Goal: Task Accomplishment & Management: Use online tool/utility

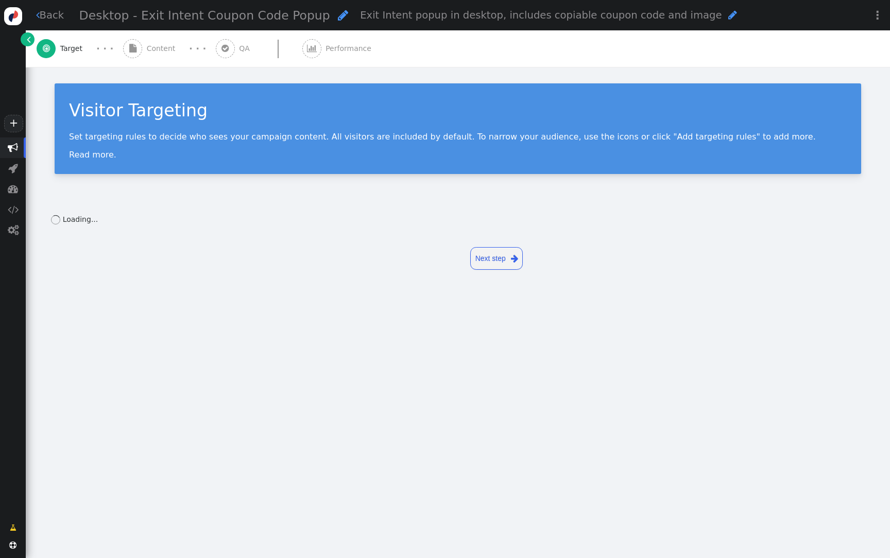
click at [167, 51] on span "Content" at bounding box center [163, 48] width 33 height 11
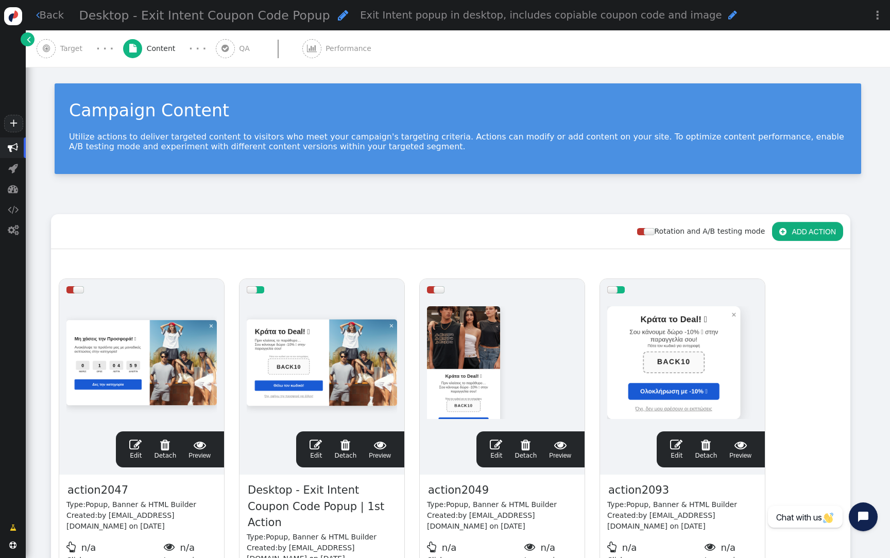
click at [802, 234] on button " ADD ACTION" at bounding box center [807, 231] width 71 height 19
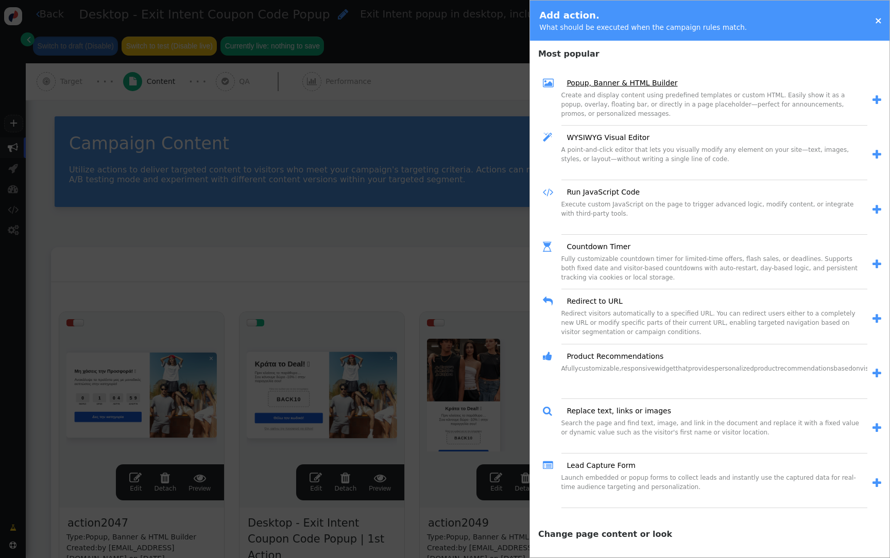
click at [651, 80] on link "Popup, Banner & HTML Builder" at bounding box center [618, 83] width 118 height 11
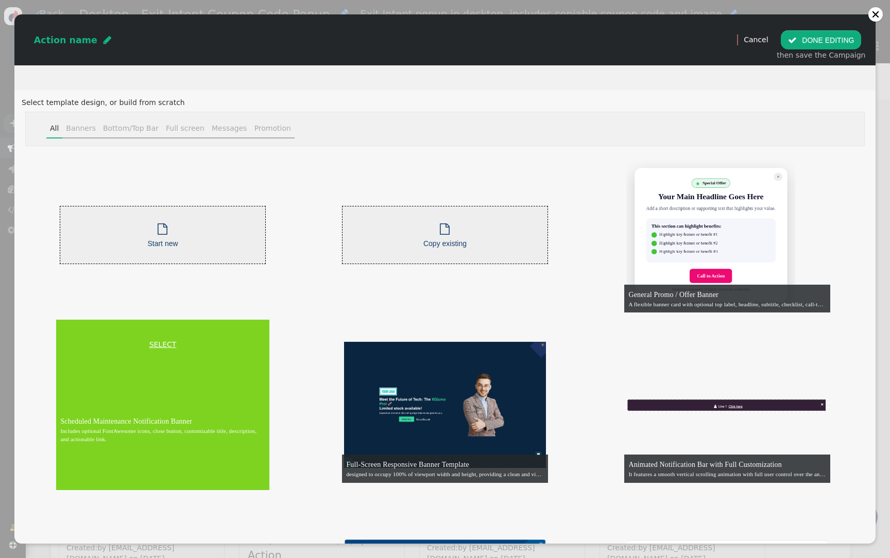
click at [155, 345] on link "SELECT" at bounding box center [162, 344] width 209 height 11
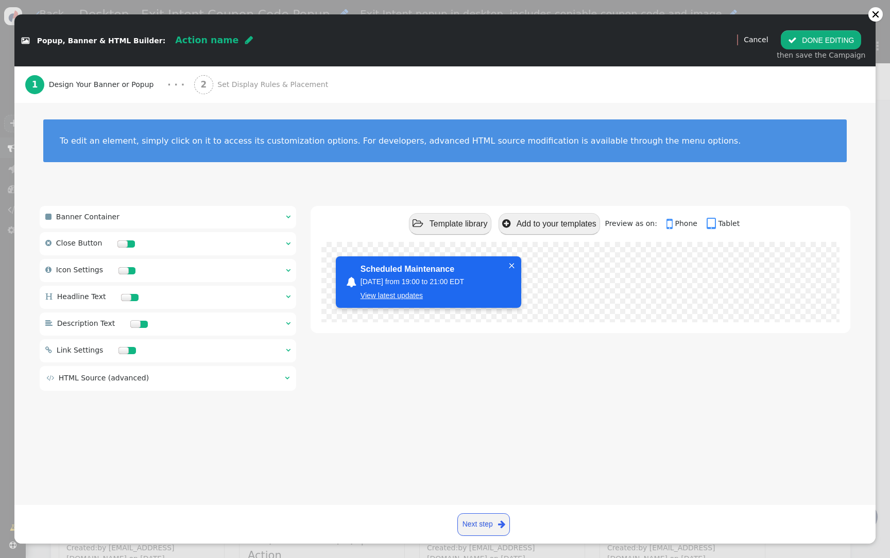
click at [228, 89] on span "Set Display Rules & Placement" at bounding box center [274, 84] width 115 height 11
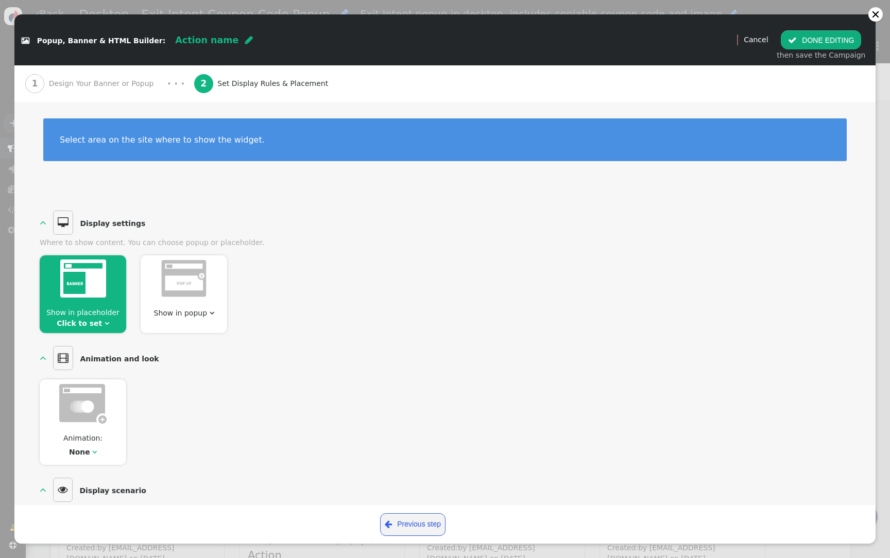
click at [169, 306] on div "Show in popup " at bounding box center [184, 294] width 86 height 78
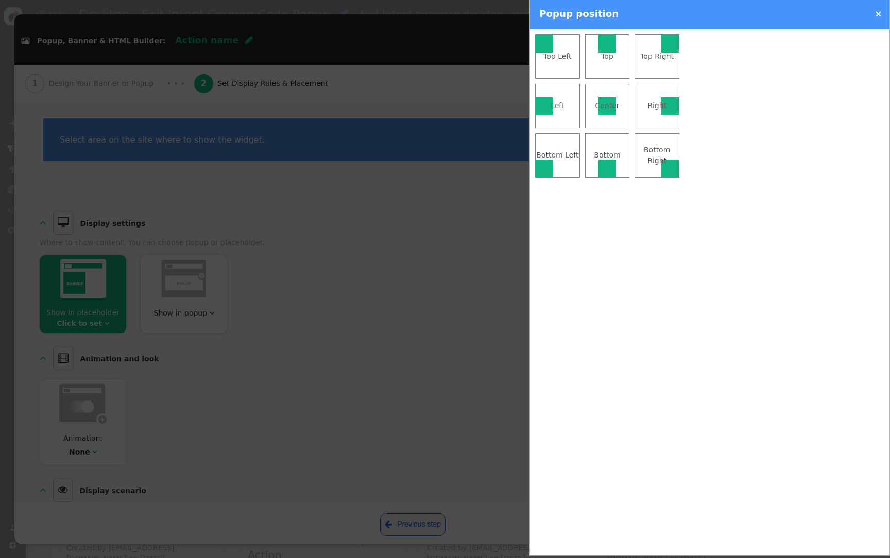
click at [614, 171] on div at bounding box center [607, 169] width 18 height 18
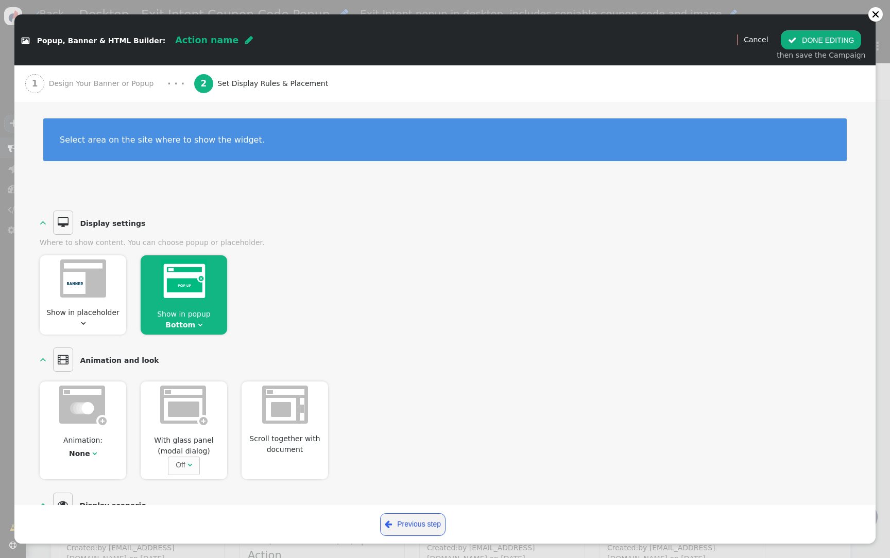
click at [822, 40] on button " DONE EDITING" at bounding box center [820, 39] width 80 height 19
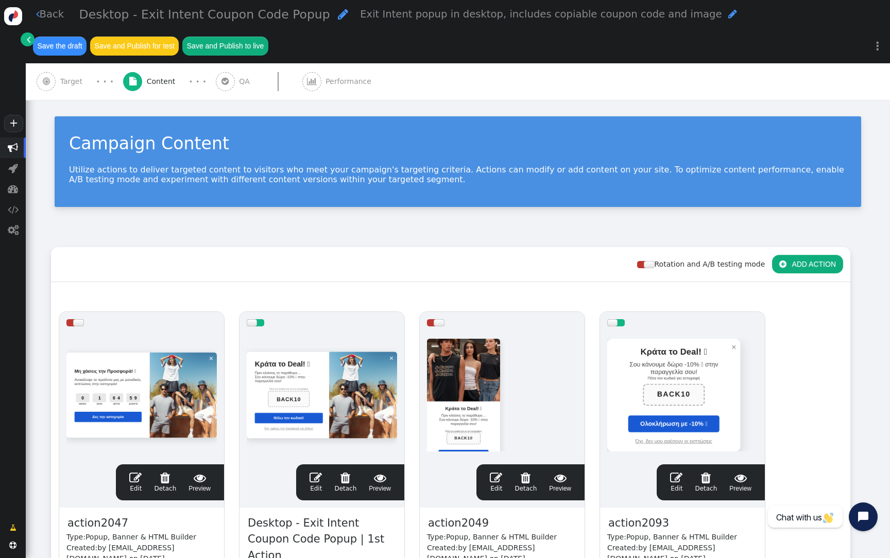
click at [698, 391] on div at bounding box center [682, 396] width 150 height 124
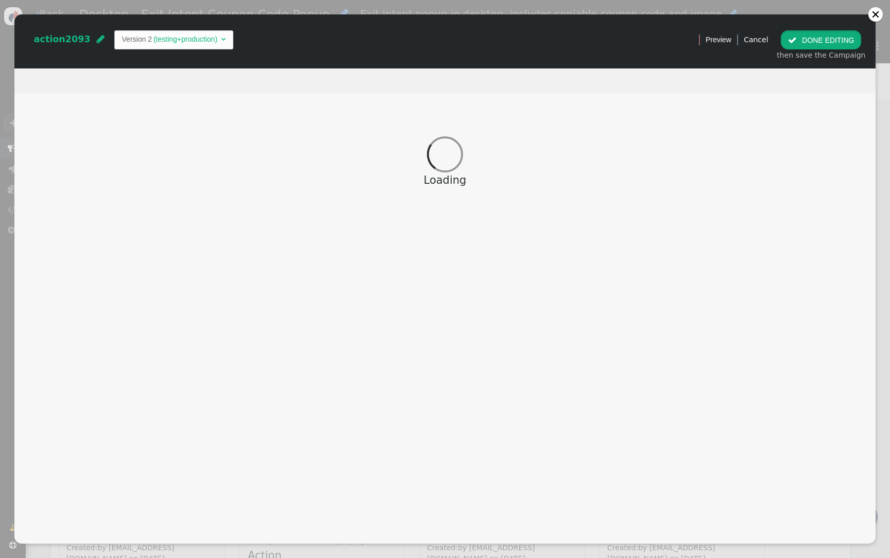
click at [833, 45] on button " DONE EDITING" at bounding box center [820, 39] width 80 height 19
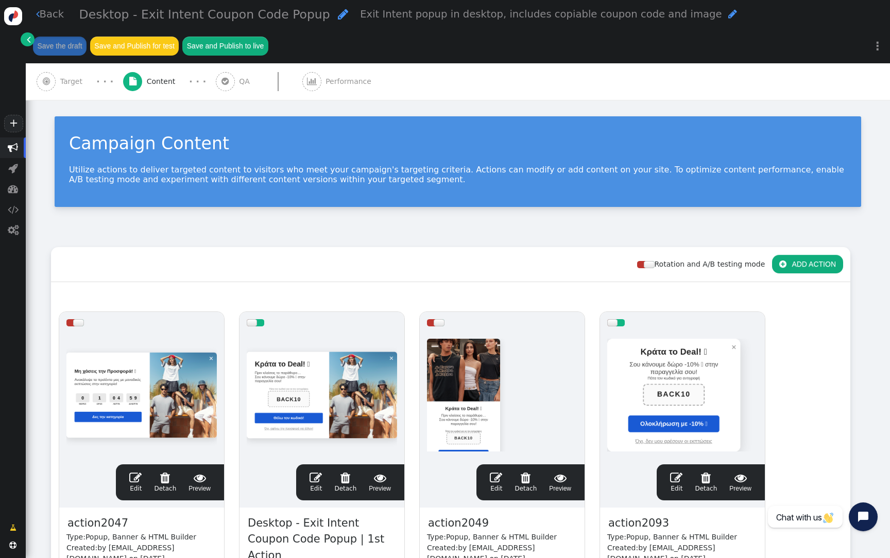
click at [479, 254] on div "Rotation and A/B testing mode  ADD ACTION" at bounding box center [450, 264] width 799 height 35
click at [665, 352] on div at bounding box center [682, 396] width 150 height 124
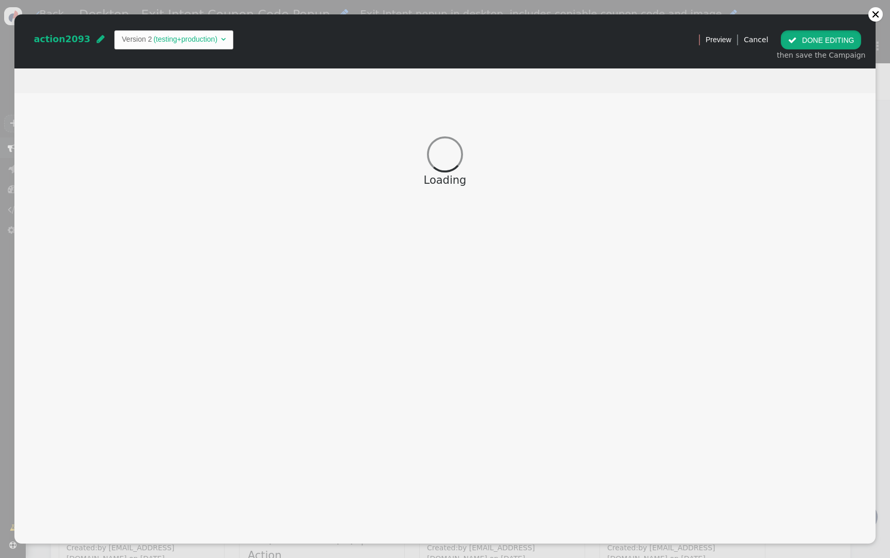
click at [835, 41] on button " DONE EDITING" at bounding box center [820, 39] width 80 height 19
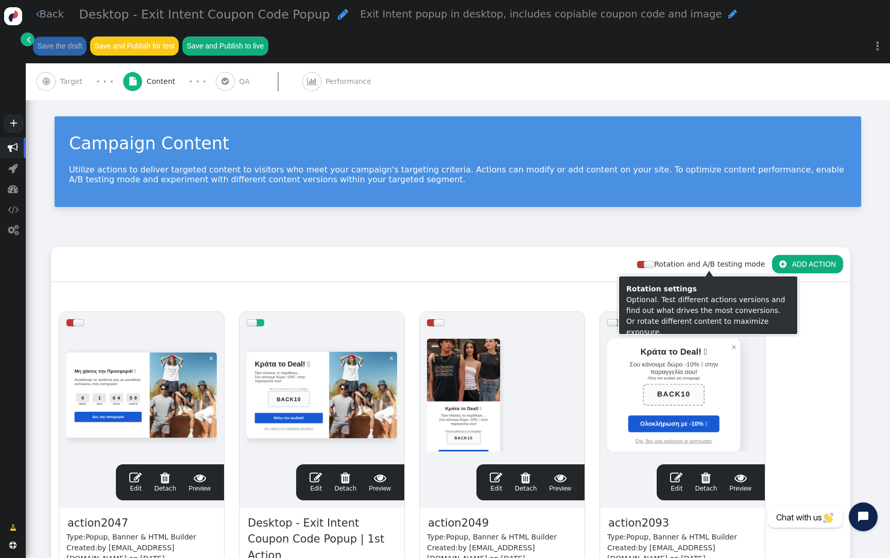
scroll to position [107, 0]
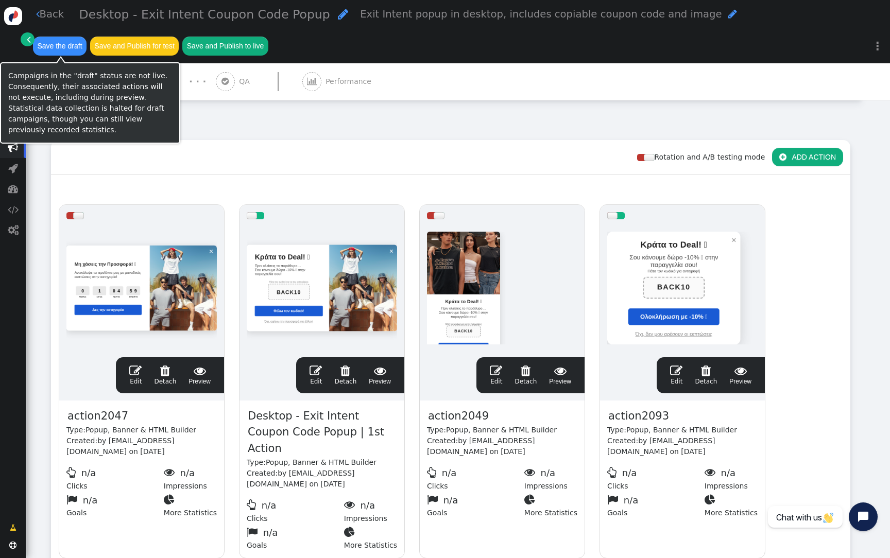
click at [25, 44] on link "" at bounding box center [28, 39] width 14 height 14
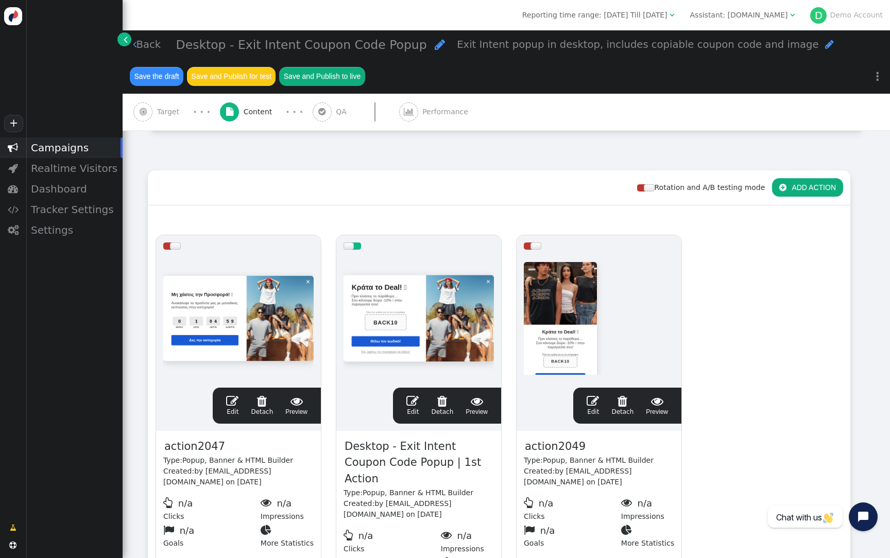
click at [733, 21] on span "Assistant: [DOMAIN_NAME] " at bounding box center [742, 15] width 119 height 16
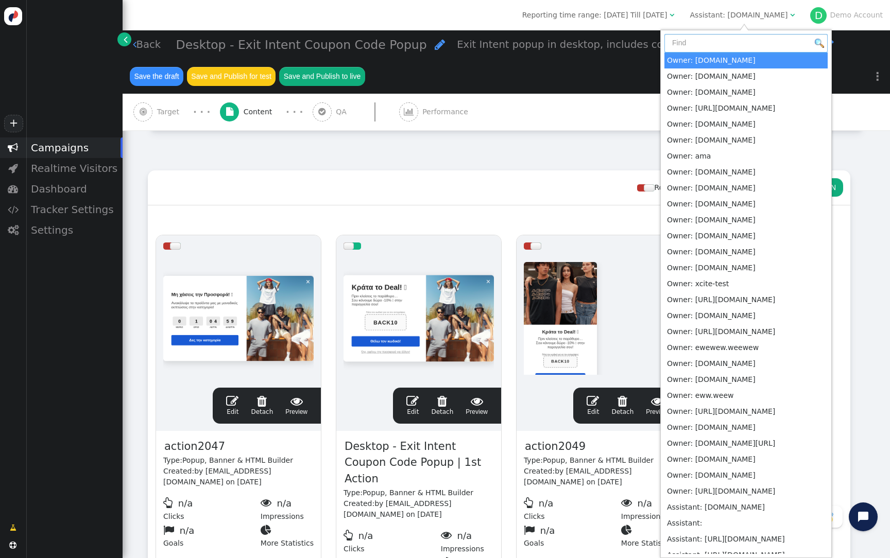
click at [731, 37] on input "text" at bounding box center [745, 43] width 163 height 19
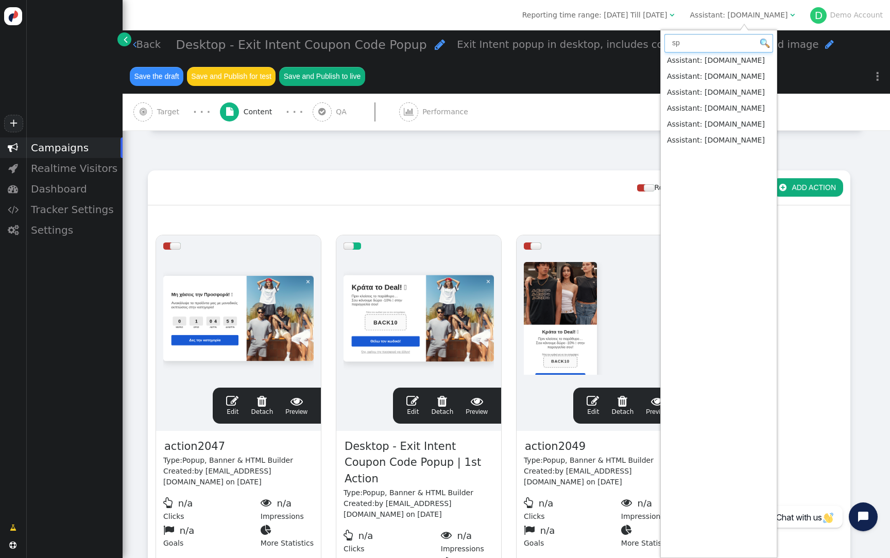
type input "sp"
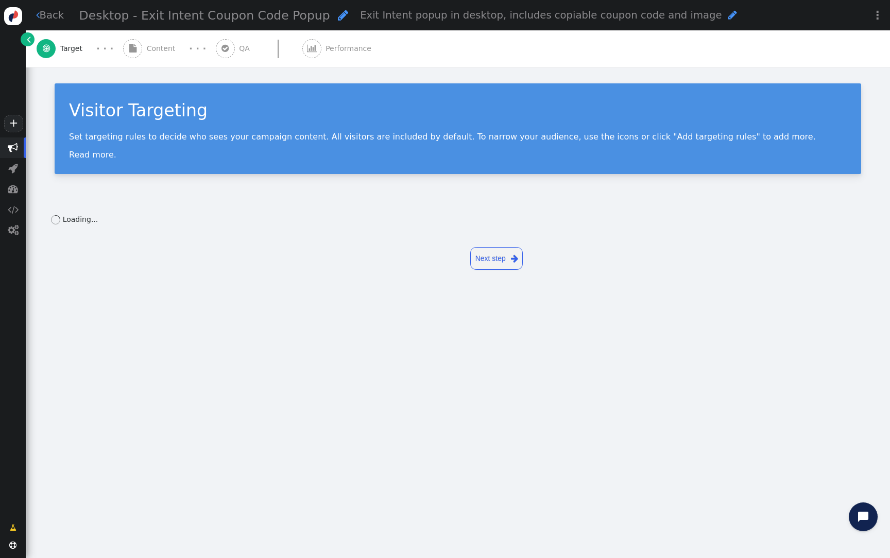
click at [172, 57] on div " Content" at bounding box center [151, 48] width 57 height 37
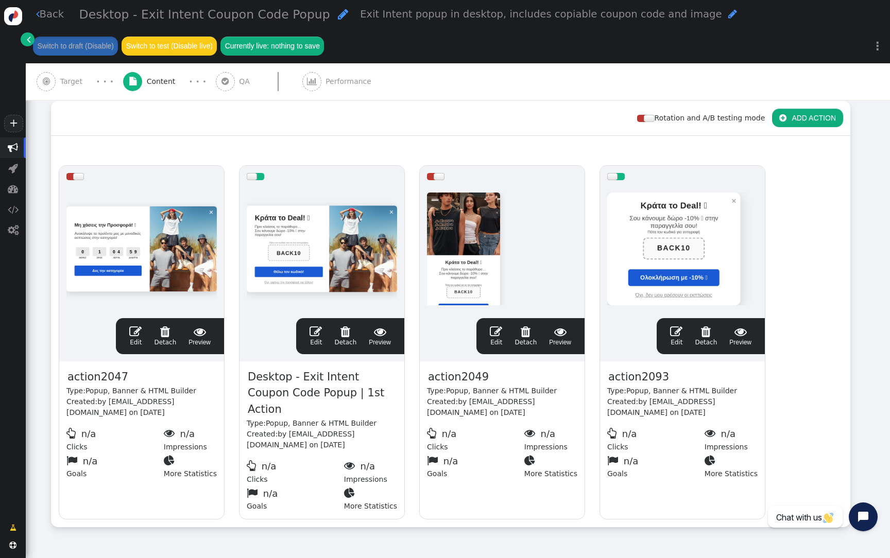
scroll to position [147, 0]
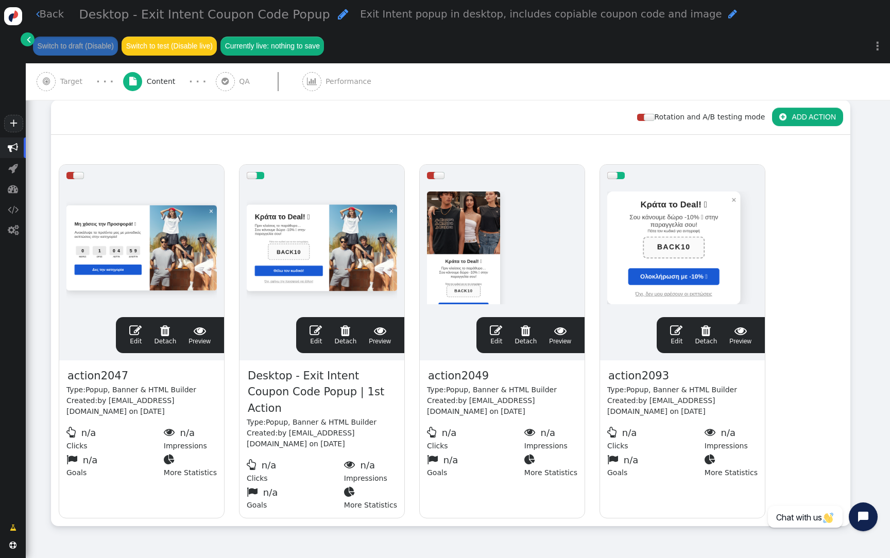
click at [183, 276] on div at bounding box center [141, 248] width 150 height 124
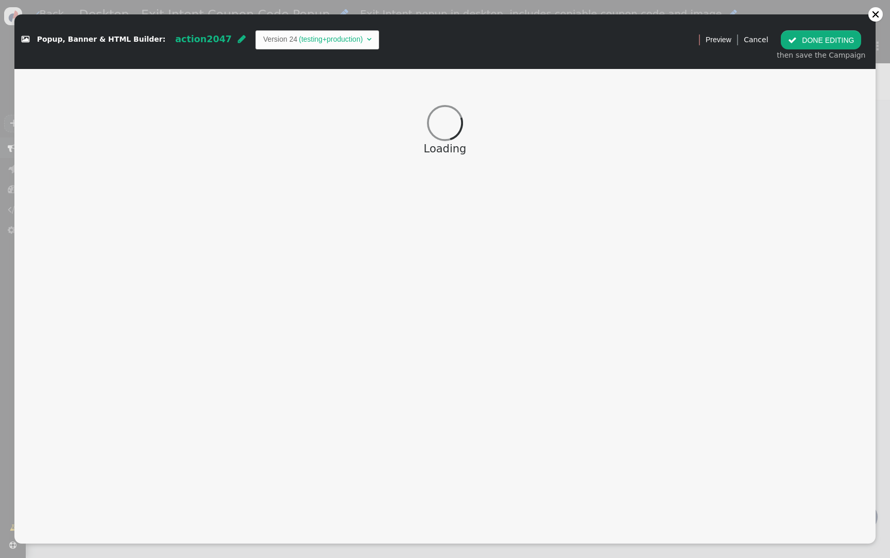
scroll to position [118, 0]
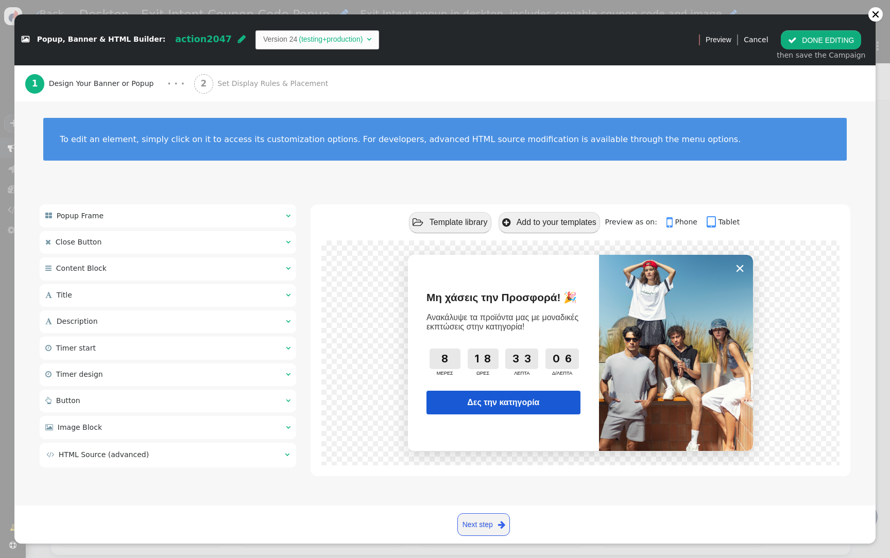
click at [284, 227] on div " Popup Frame  " at bounding box center [168, 215] width 256 height 23
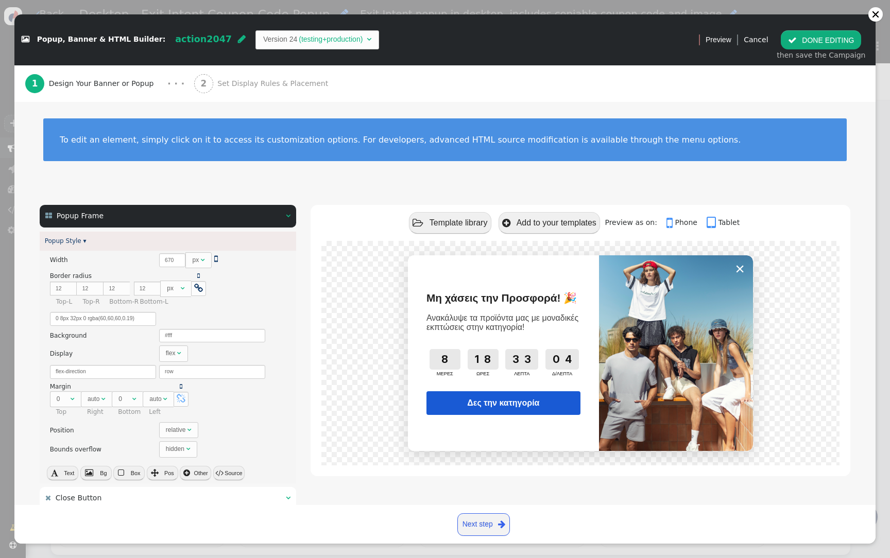
click at [281, 228] on div " Popup Frame  " at bounding box center [168, 216] width 256 height 23
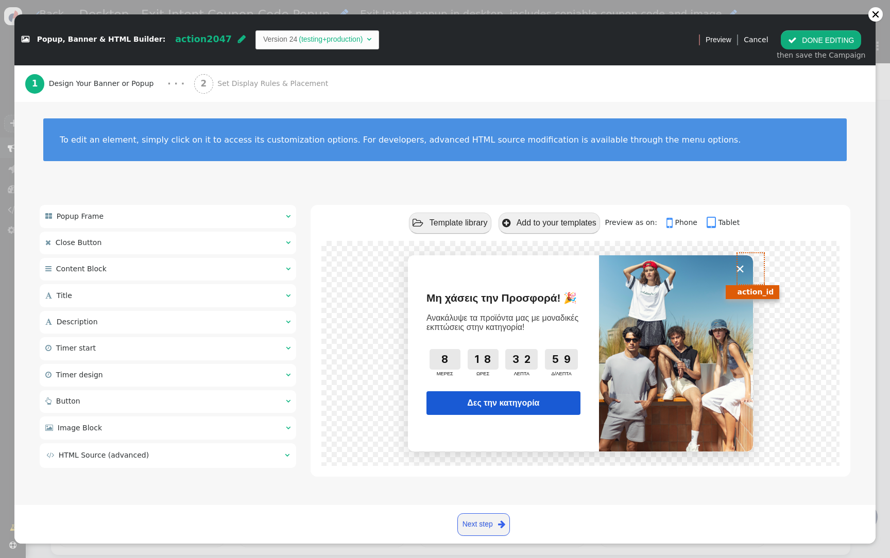
click at [733, 271] on link "×" at bounding box center [739, 268] width 26 height 31
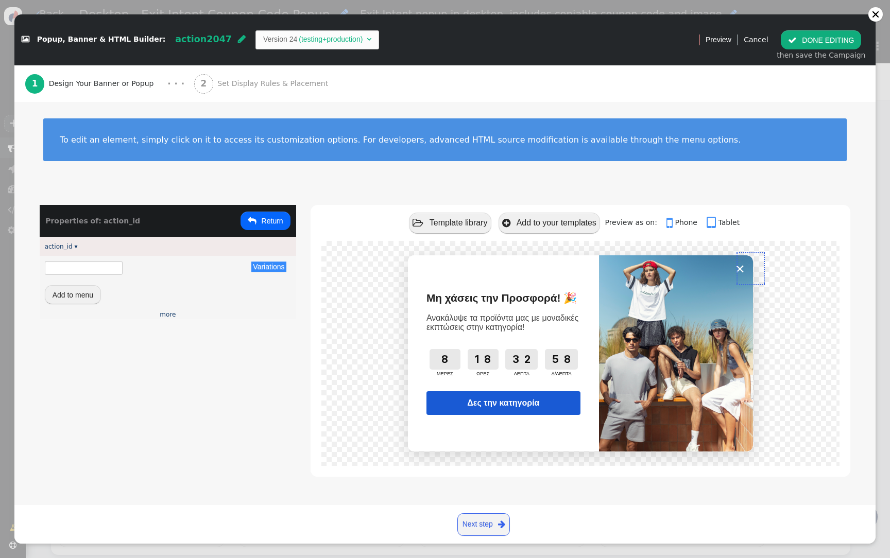
type input "${action_id}"
click at [252, 222] on span "" at bounding box center [252, 221] width 9 height 8
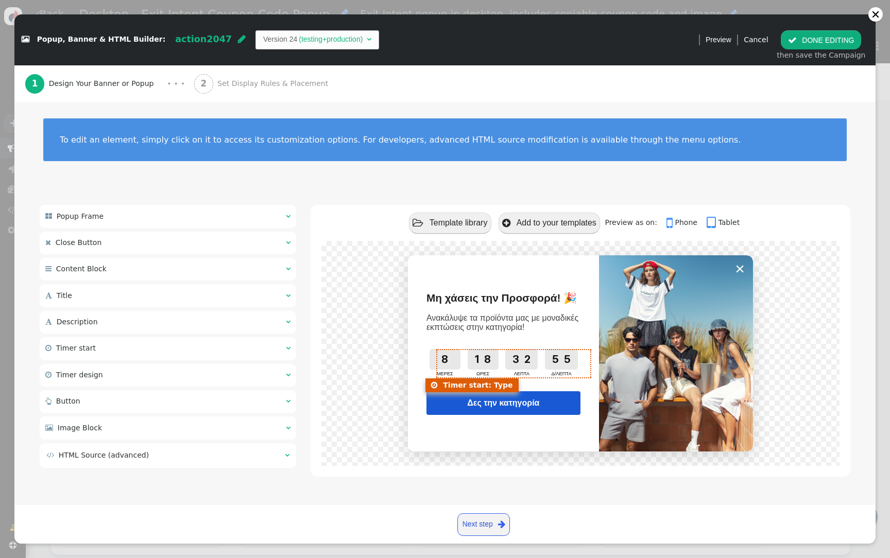
click at [464, 370] on div "8 ΜΕΡΕΣ 18 ΩΡΕΣ 32 ΛΕΠΤΑ 55 Δ/ΛΕΠΤΑ" at bounding box center [502, 362] width 153 height 27
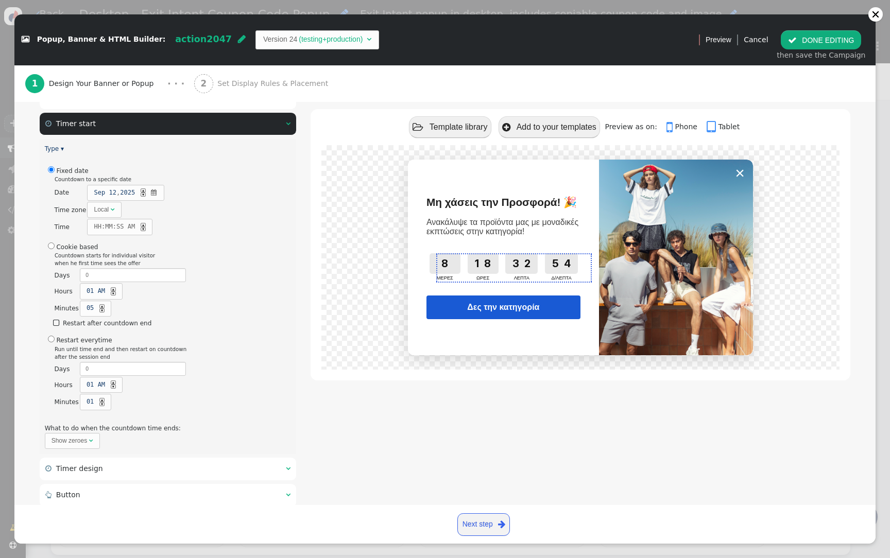
scroll to position [306, 0]
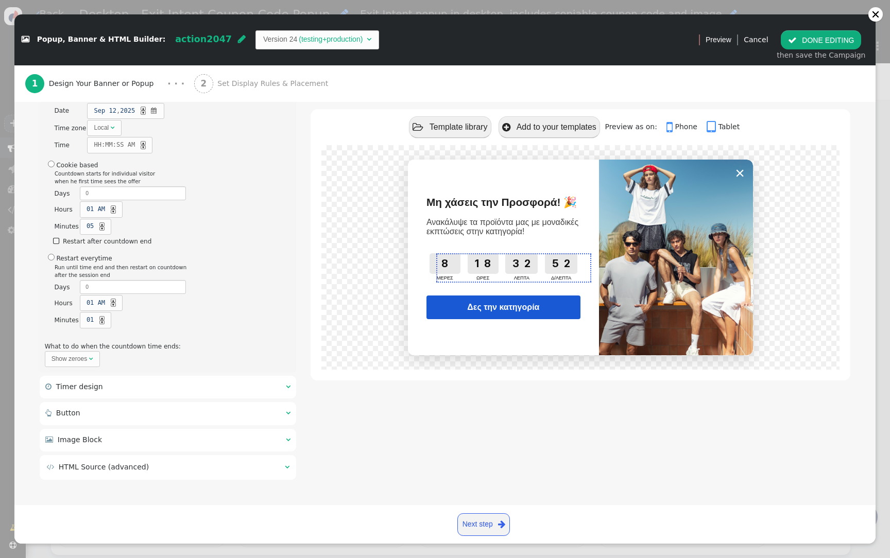
click at [198, 383] on div " Timer design  " at bounding box center [168, 387] width 256 height 23
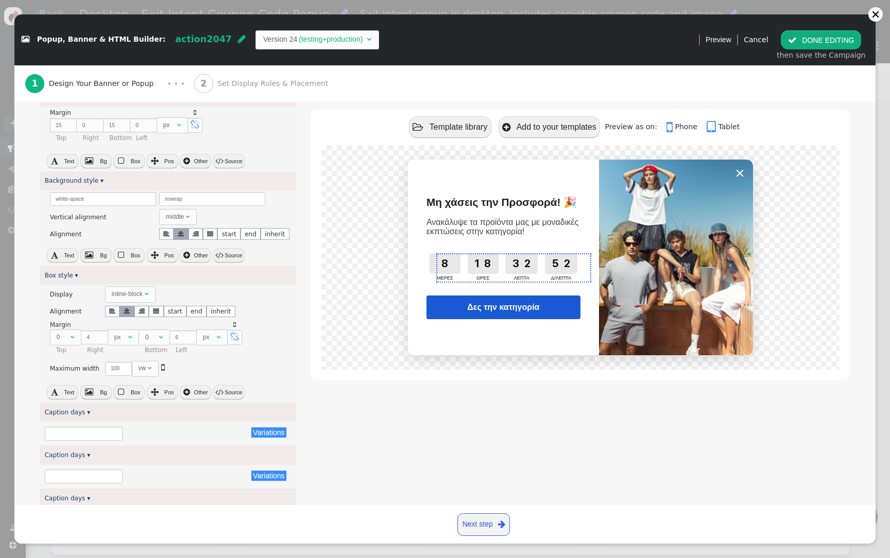
scroll to position [0, 0]
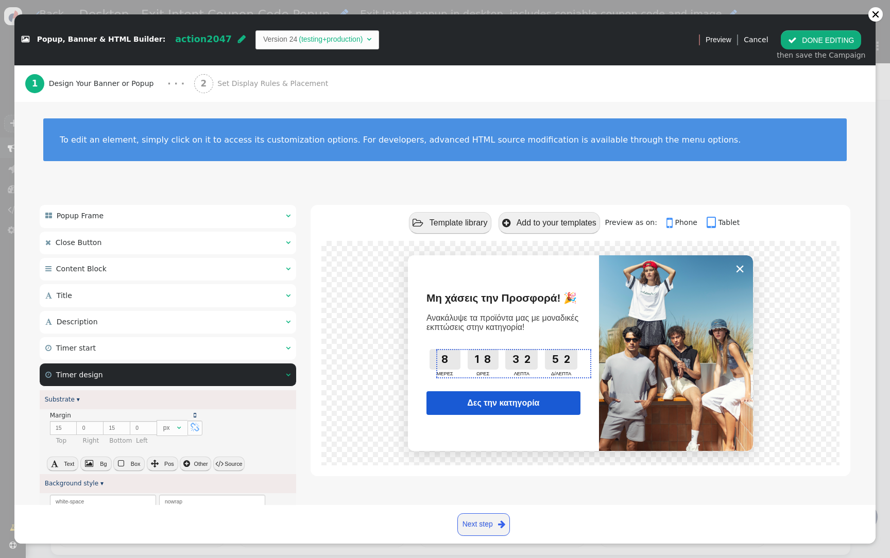
type input "ΩΡΕΣ"
type input "ΛΕΠΤΑ"
type input "ΜΕΡΕΣ"
type input "Δ/ΛΕΠΤΑ"
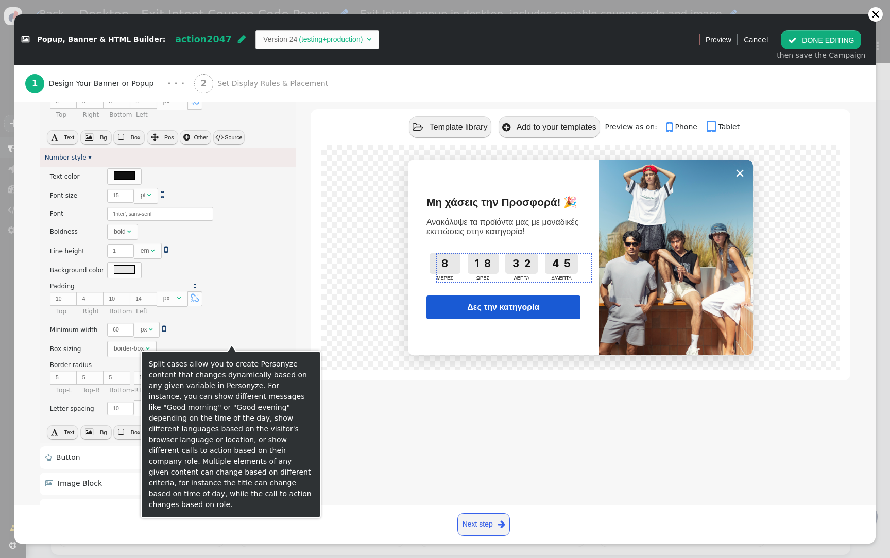
scroll to position [950, 0]
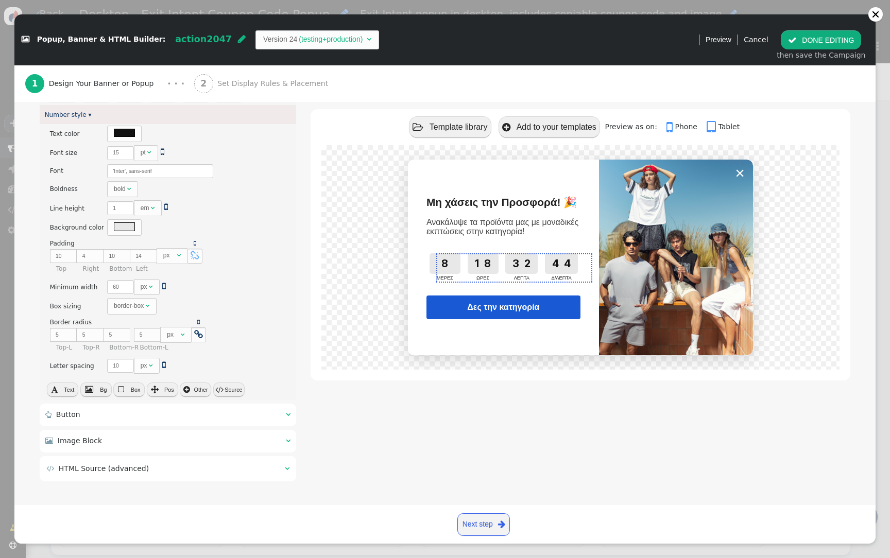
click at [102, 421] on div " Button  " at bounding box center [168, 415] width 256 height 23
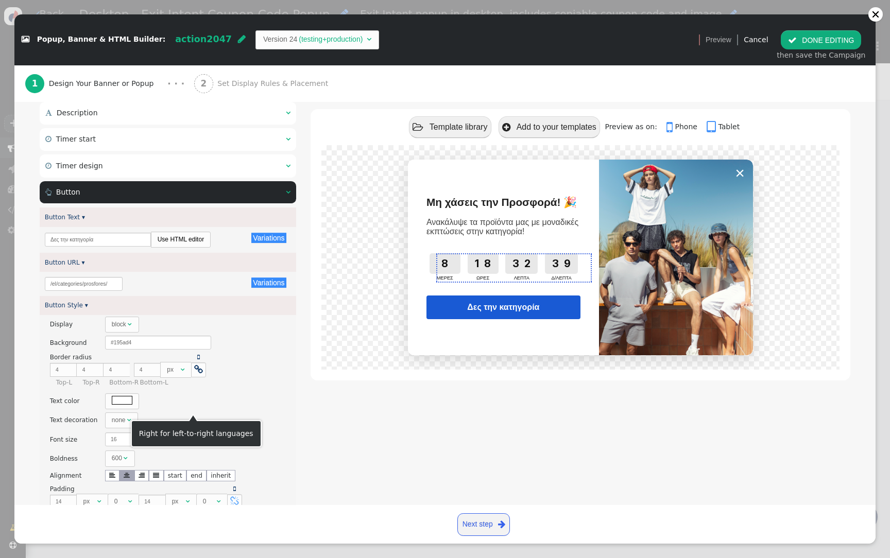
scroll to position [0, 0]
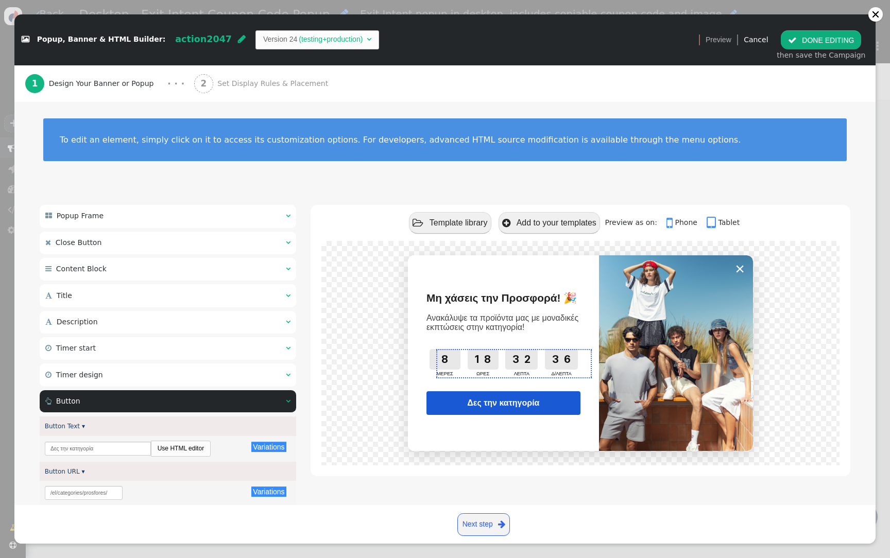
click at [824, 45] on button " DONE EDITING" at bounding box center [820, 39] width 80 height 19
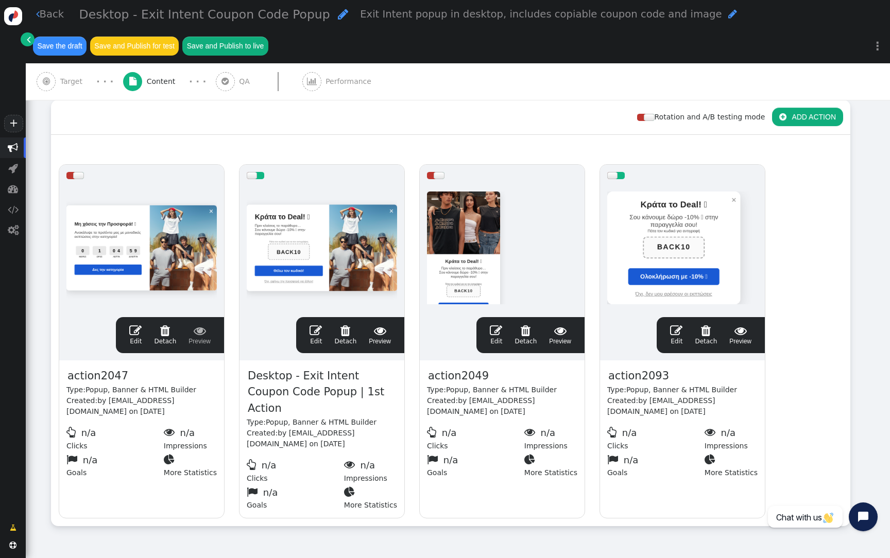
click at [18, 151] on span "" at bounding box center [13, 148] width 10 height 10
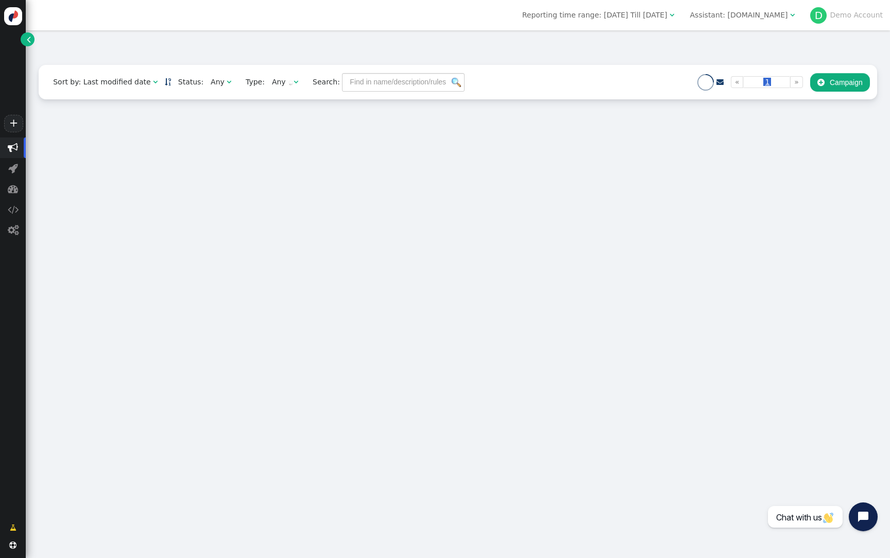
click at [772, 14] on div "Assistant: [DOMAIN_NAME]" at bounding box center [739, 15] width 98 height 11
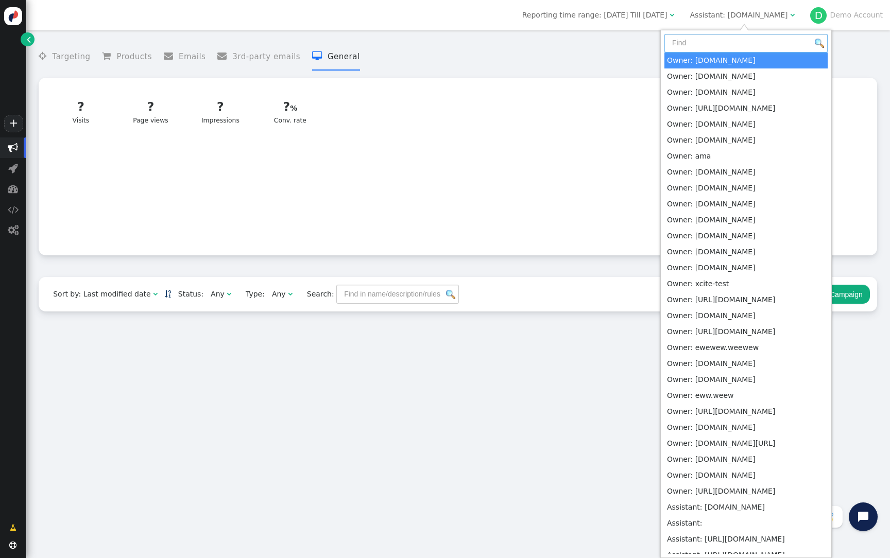
click at [743, 40] on input "text" at bounding box center [745, 43] width 163 height 19
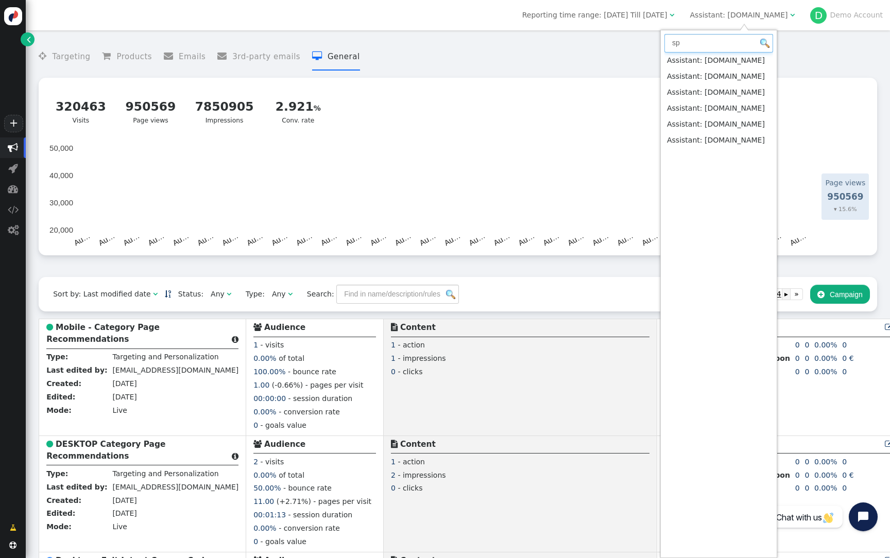
type input "sp"
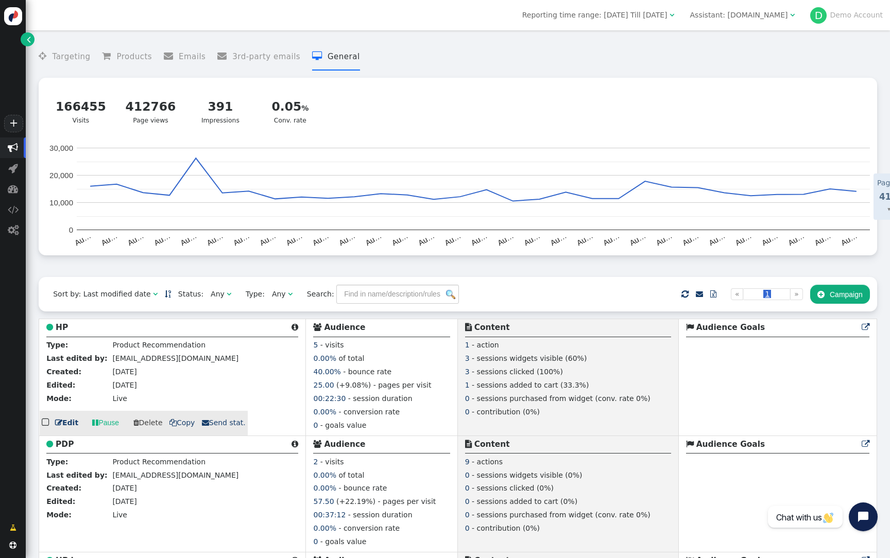
click at [63, 330] on b "HP" at bounding box center [62, 327] width 12 height 9
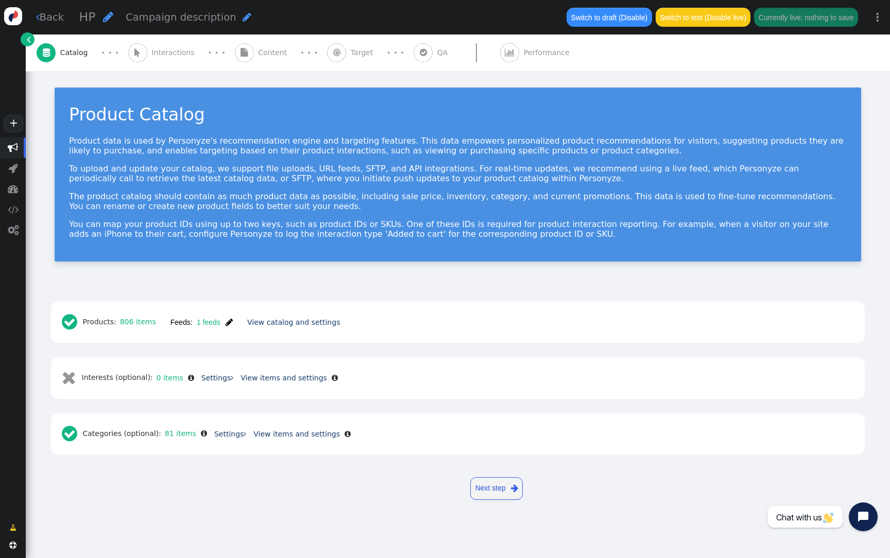
click at [231, 320] on span "" at bounding box center [228, 322] width 7 height 8
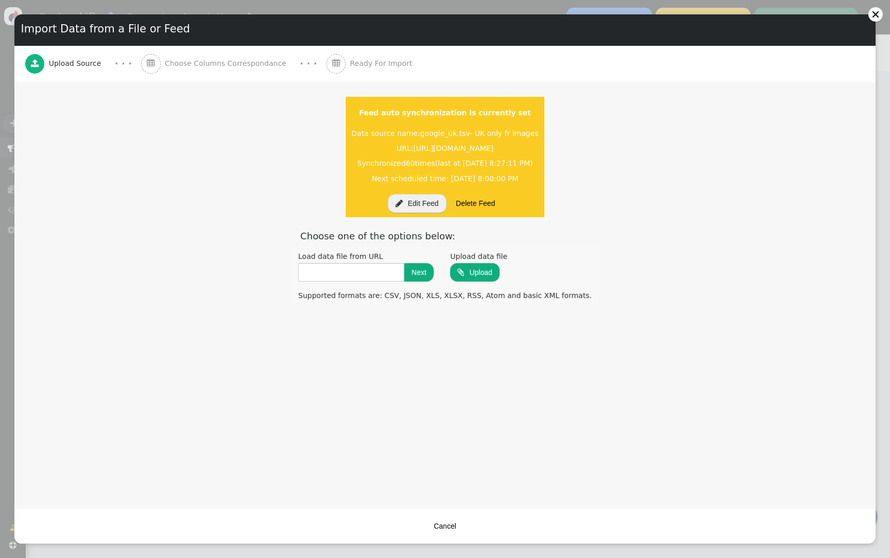
click at [418, 202] on button " Edit Feed" at bounding box center [417, 203] width 59 height 19
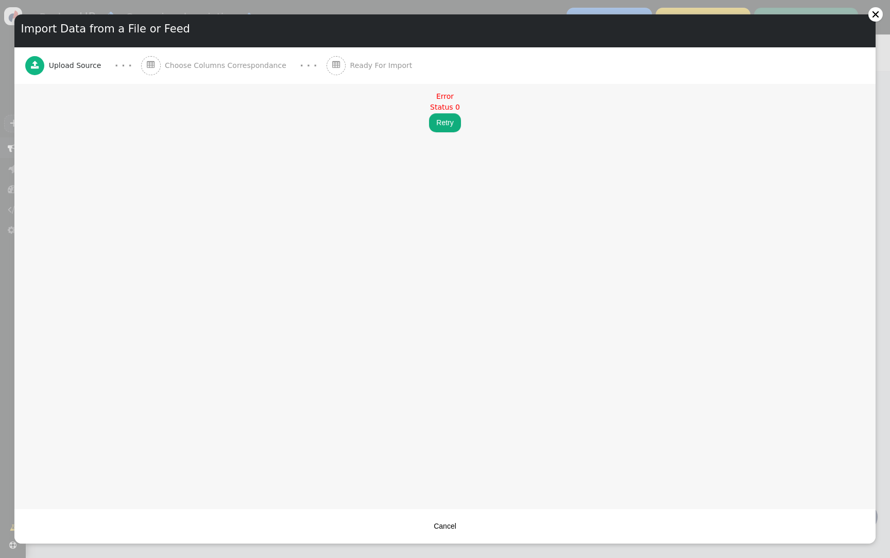
click at [452, 119] on button "Retry" at bounding box center [444, 122] width 31 height 19
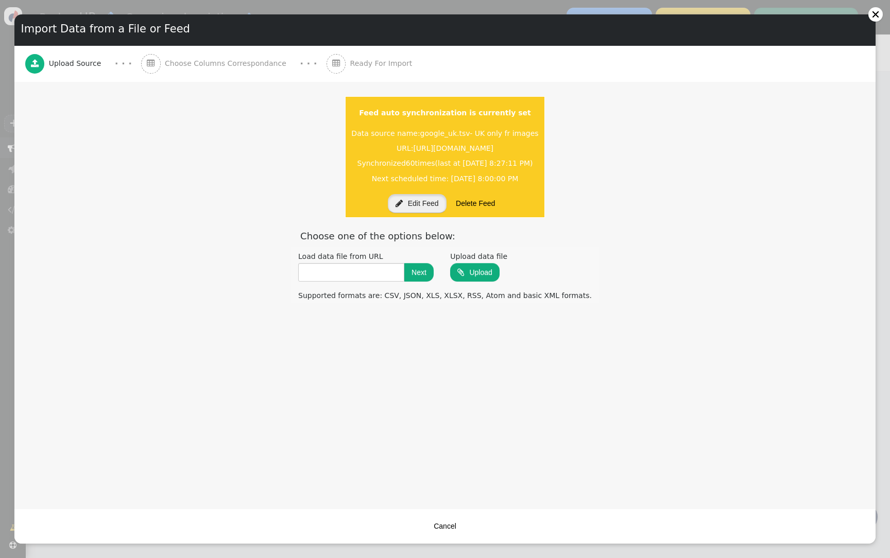
click at [419, 203] on button " Edit Feed" at bounding box center [417, 203] width 59 height 19
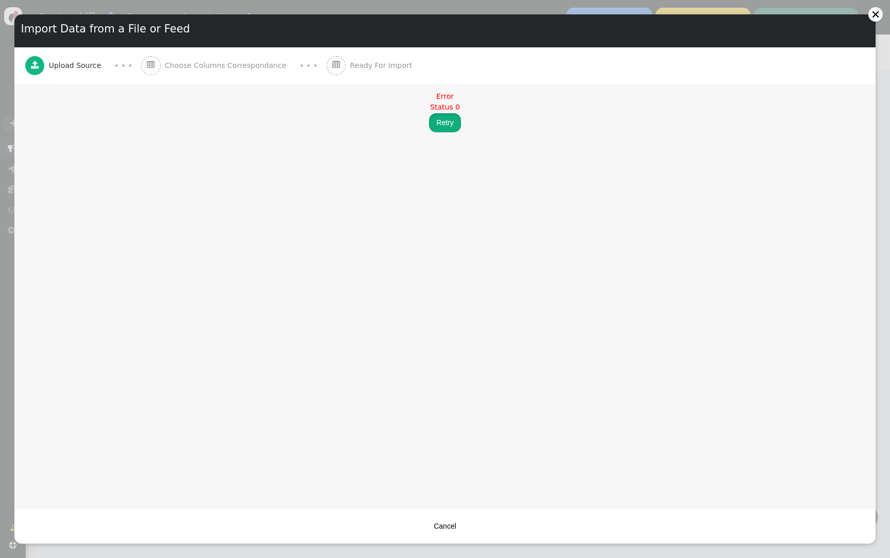
click at [446, 124] on button "Retry" at bounding box center [444, 122] width 31 height 19
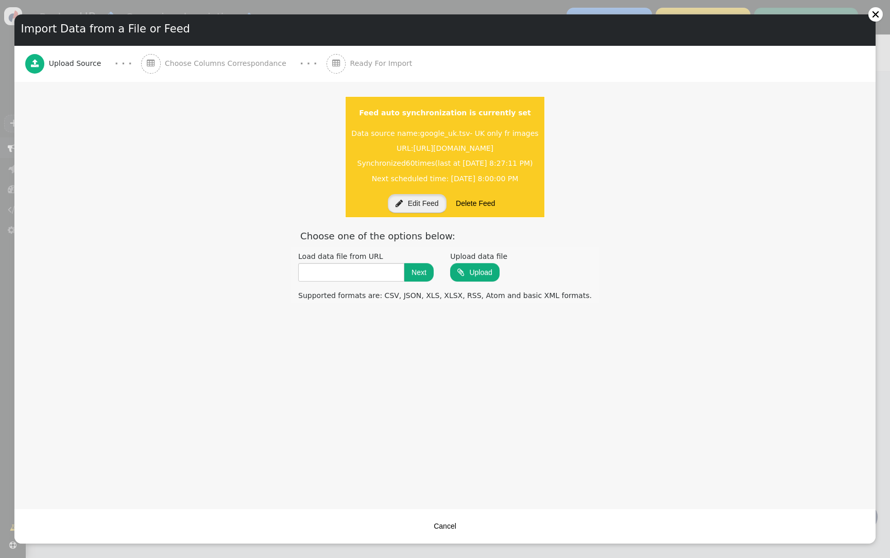
click at [421, 202] on button " Edit Feed" at bounding box center [417, 203] width 59 height 19
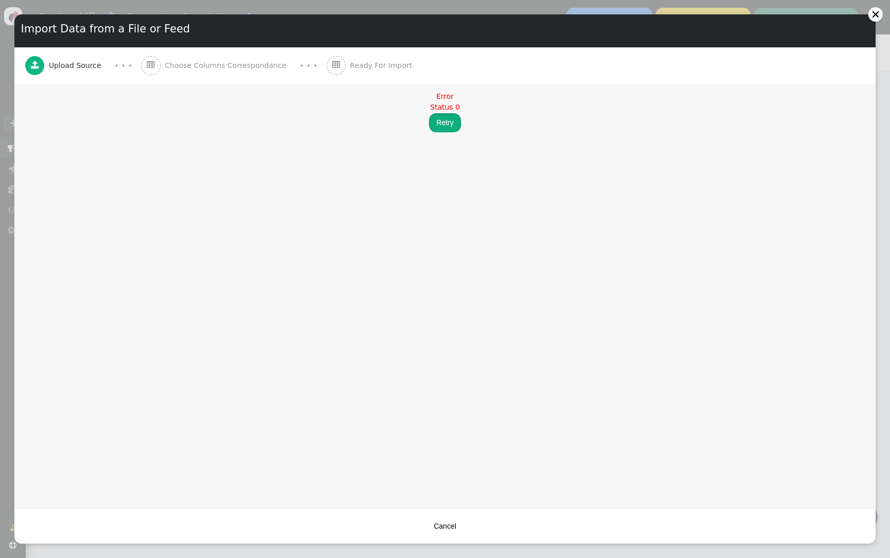
click at [441, 129] on button "Retry" at bounding box center [444, 122] width 31 height 19
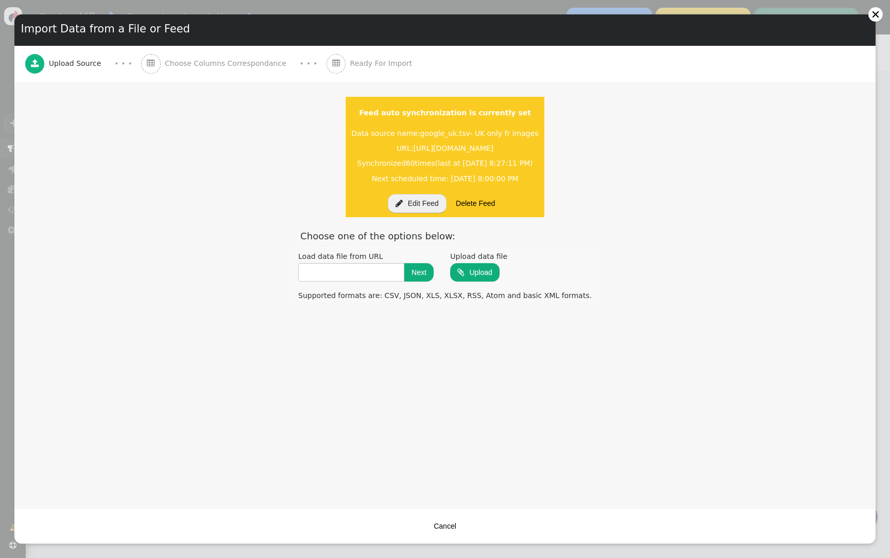
click at [416, 208] on button " Edit Feed" at bounding box center [417, 203] width 59 height 19
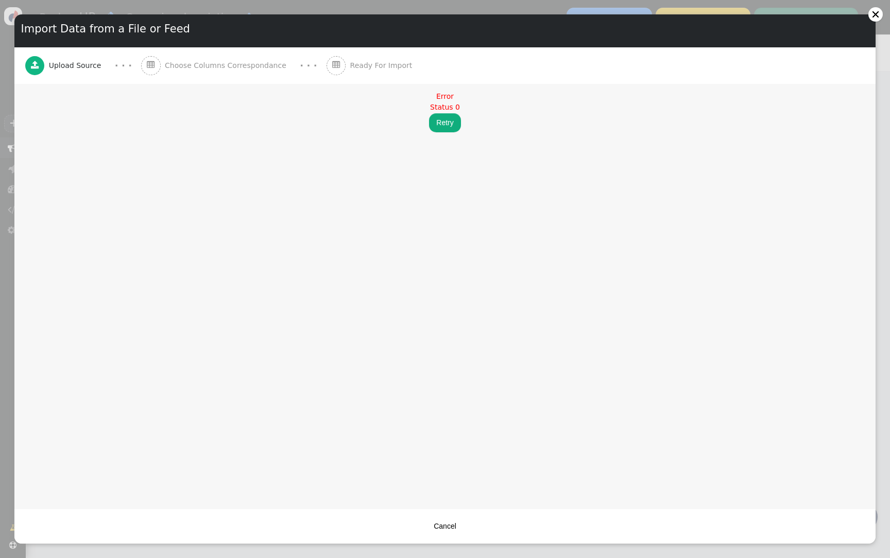
click at [446, 125] on button "Retry" at bounding box center [444, 122] width 31 height 19
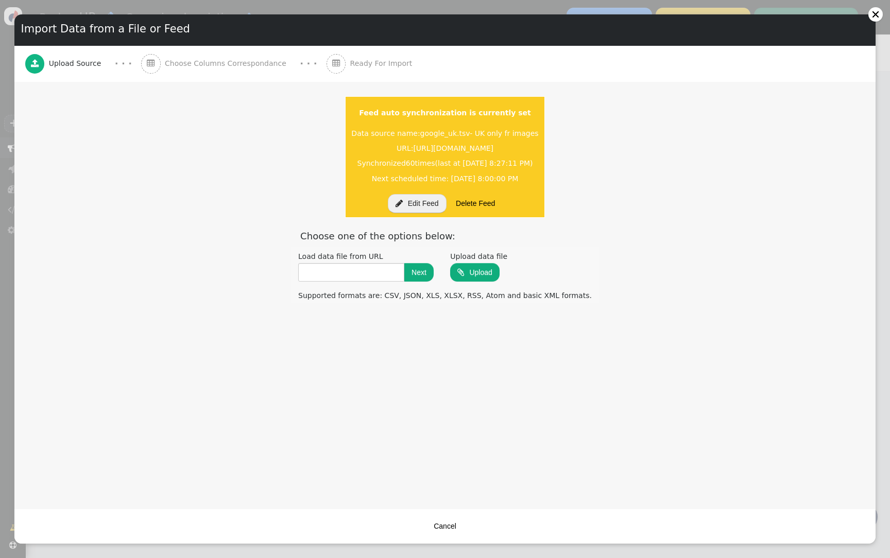
click at [493, 146] on span "https://io.feedoptimise.com/feed/720/1363/d4ea81f6-48e9-4ebf-be7e-548f41e5e5d1/…" at bounding box center [453, 148] width 80 height 8
click at [434, 210] on button " Edit Feed" at bounding box center [417, 203] width 59 height 19
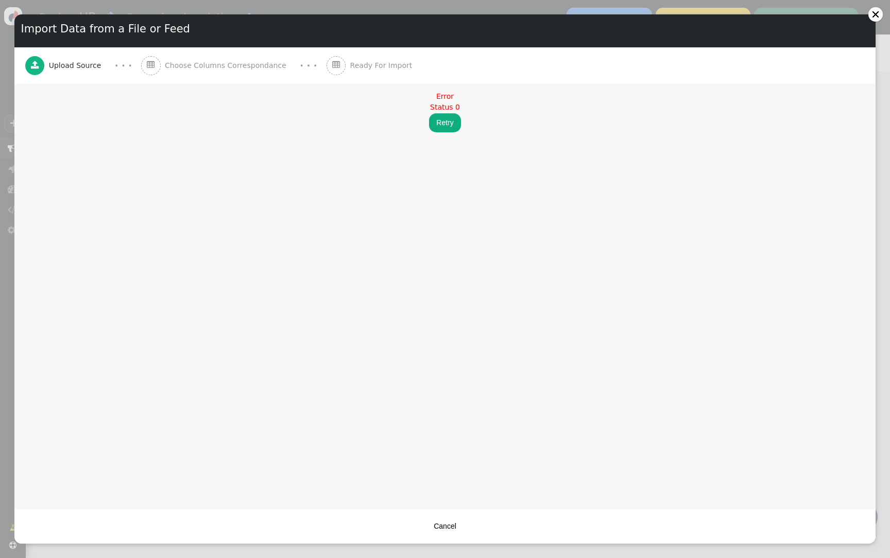
click at [446, 134] on div "Error Status 0 Retry" at bounding box center [444, 112] width 861 height 56
click at [446, 130] on button "Retry" at bounding box center [444, 122] width 31 height 19
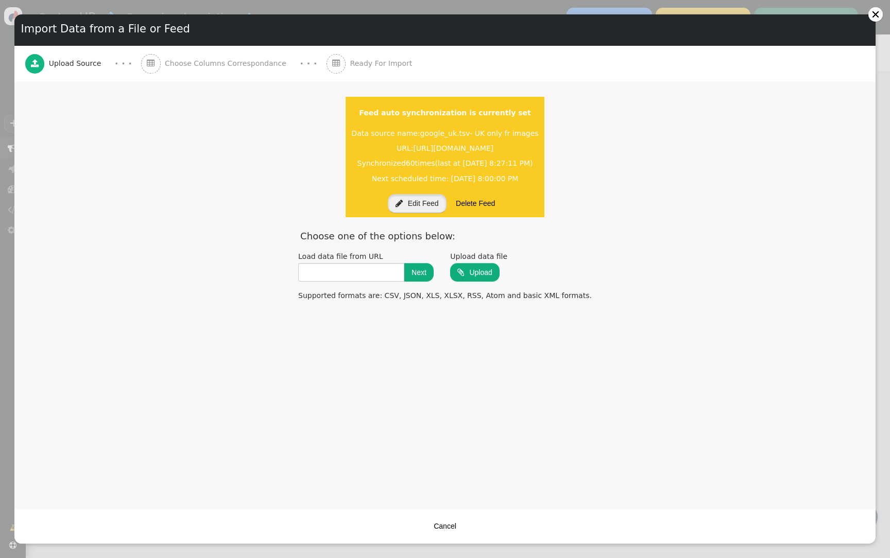
click at [421, 205] on button " Edit Feed" at bounding box center [417, 203] width 59 height 19
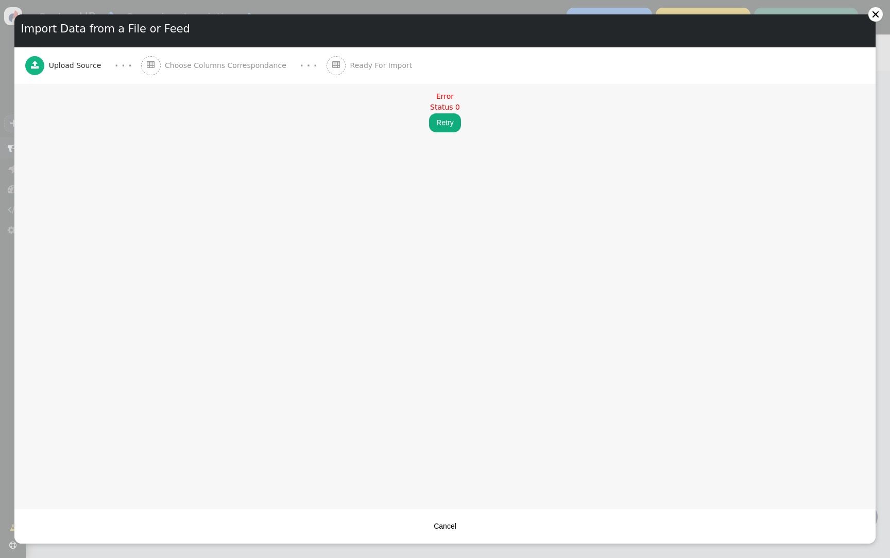
click at [442, 121] on button "Retry" at bounding box center [444, 122] width 31 height 19
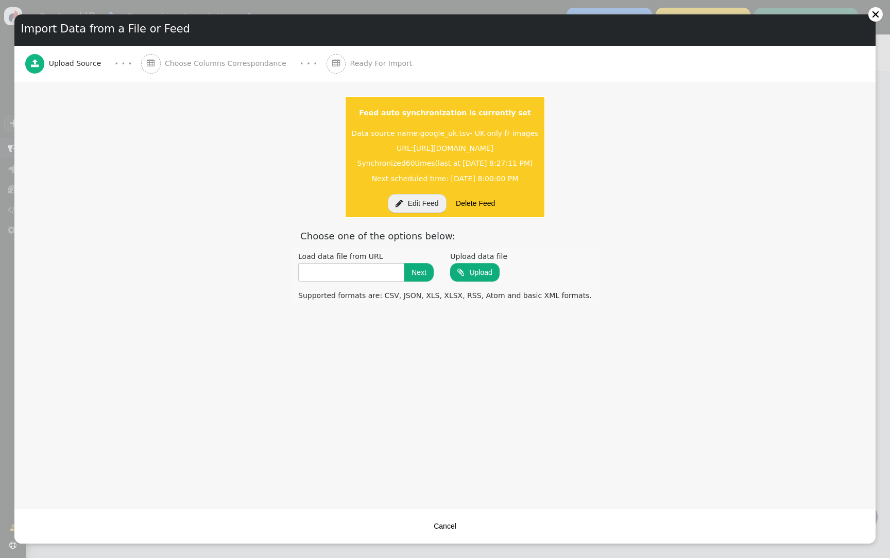
drag, startPoint x: 288, startPoint y: 148, endPoint x: 633, endPoint y: 154, distance: 344.9
click at [552, 154] on menu "Feed auto synchronization is currently set Data source name: google_uk.tsv- UK …" at bounding box center [445, 157] width 214 height 136
copy span "https://io.feedoptimise.com/feed/720/1363/d4ea81f6-48e9-4ebf-be7e-548f41e5e5d1/…"
click at [419, 203] on button " Edit Feed" at bounding box center [417, 203] width 59 height 19
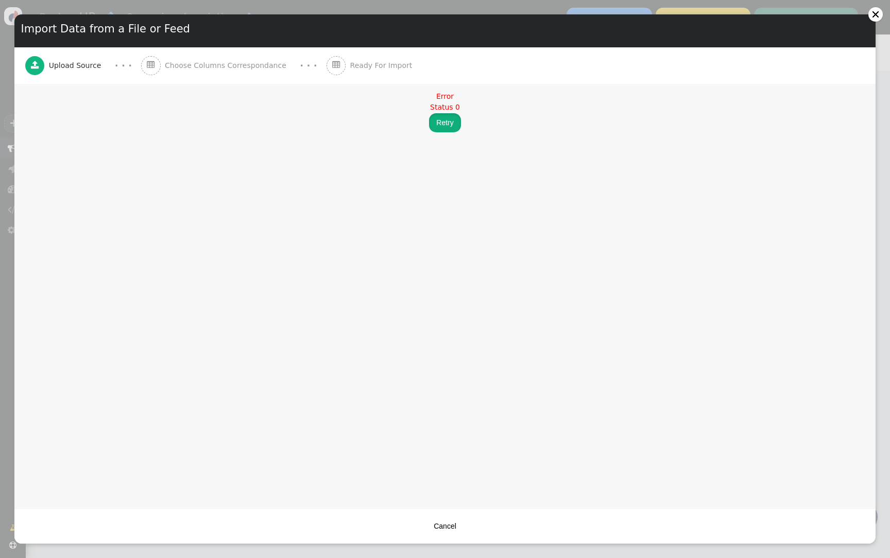
click at [438, 118] on button "Retry" at bounding box center [444, 122] width 31 height 19
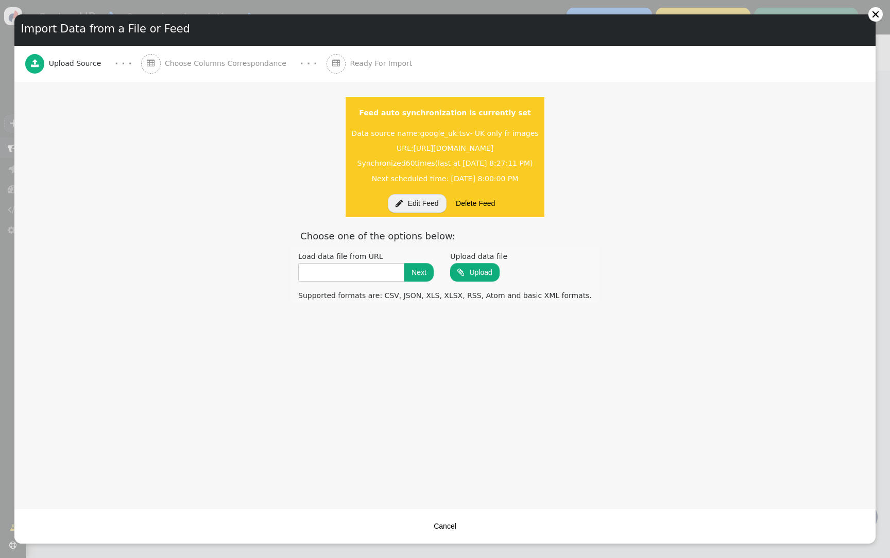
click at [444, 530] on button "Cancel" at bounding box center [444, 526] width 37 height 19
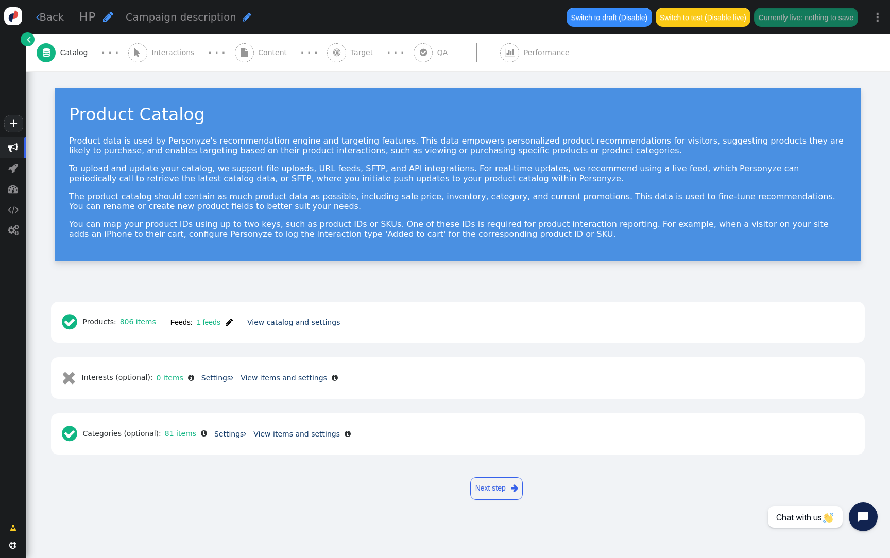
click at [268, 55] on span "Content" at bounding box center [274, 52] width 33 height 11
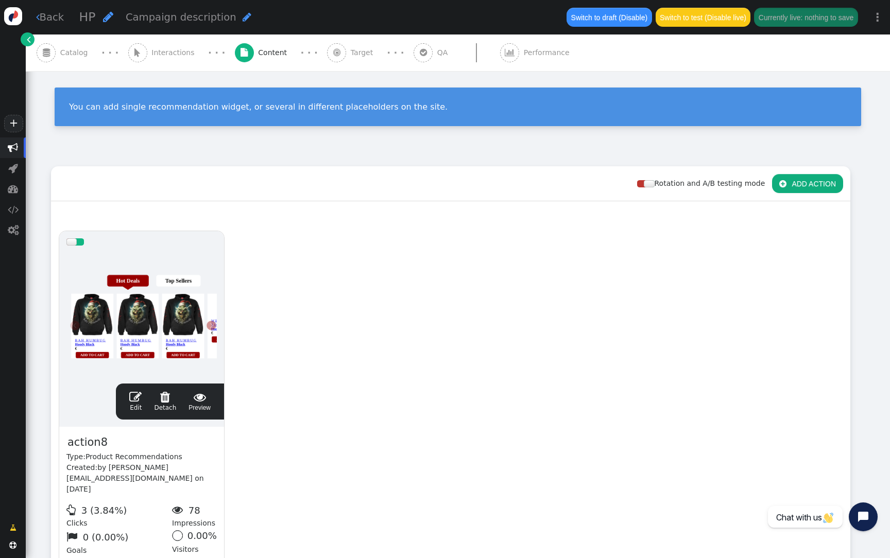
click at [73, 53] on span "Catalog" at bounding box center [76, 52] width 32 height 11
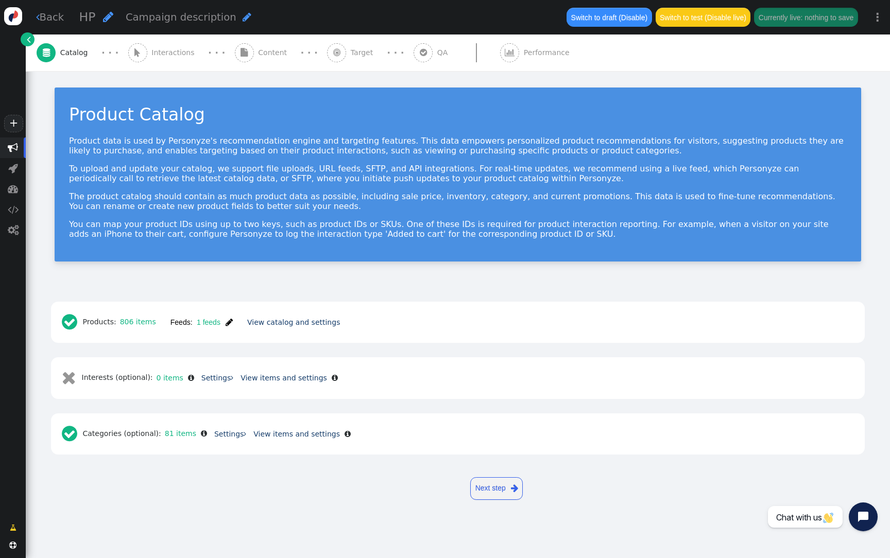
click at [229, 322] on span "" at bounding box center [228, 322] width 7 height 8
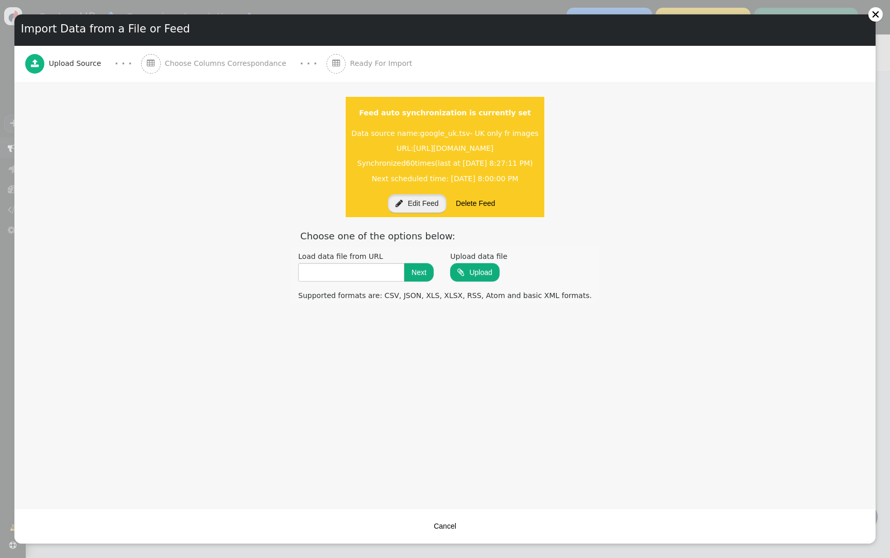
click at [422, 202] on button " Edit Feed" at bounding box center [417, 203] width 59 height 19
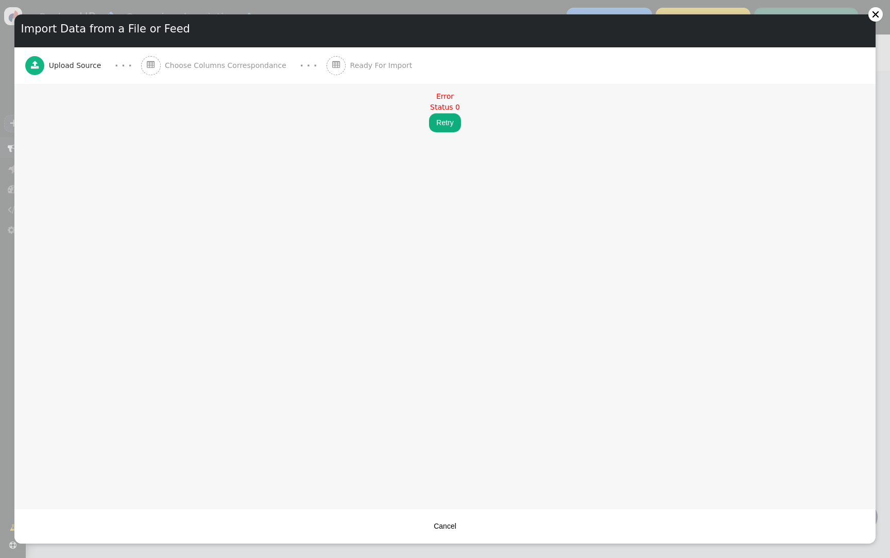
click at [440, 121] on button "Retry" at bounding box center [444, 122] width 31 height 19
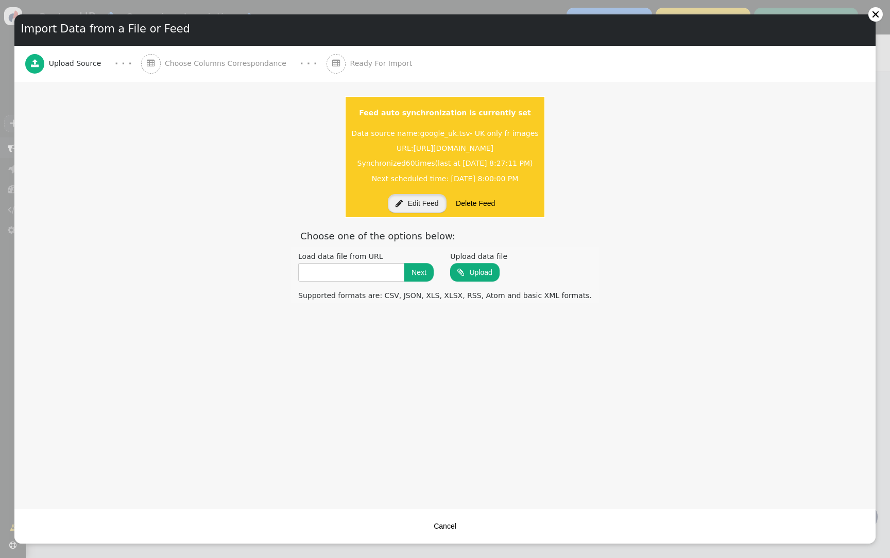
click at [426, 196] on button " Edit Feed" at bounding box center [417, 203] width 59 height 19
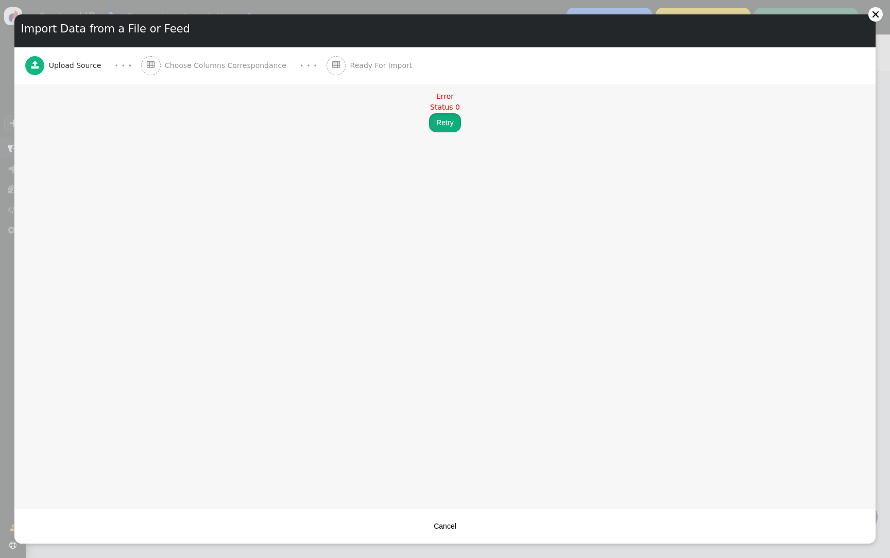
click at [435, 116] on button "Retry" at bounding box center [444, 122] width 31 height 19
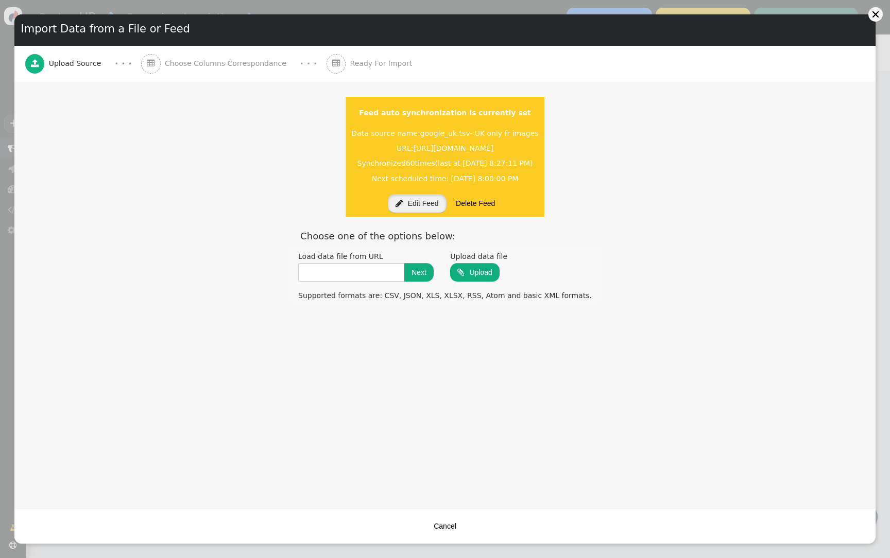
click at [406, 206] on button " Edit Feed" at bounding box center [417, 203] width 59 height 19
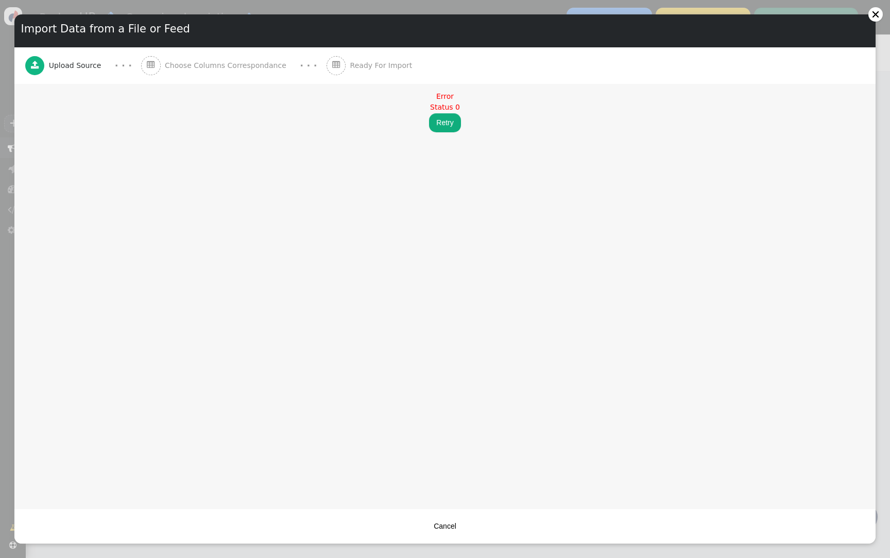
click at [441, 118] on button "Retry" at bounding box center [444, 122] width 31 height 19
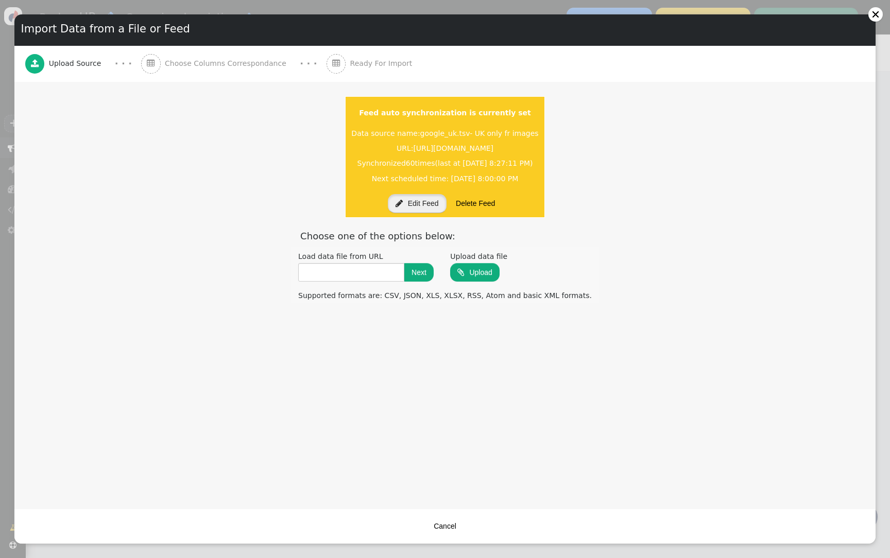
click at [416, 208] on button " Edit Feed" at bounding box center [417, 203] width 59 height 19
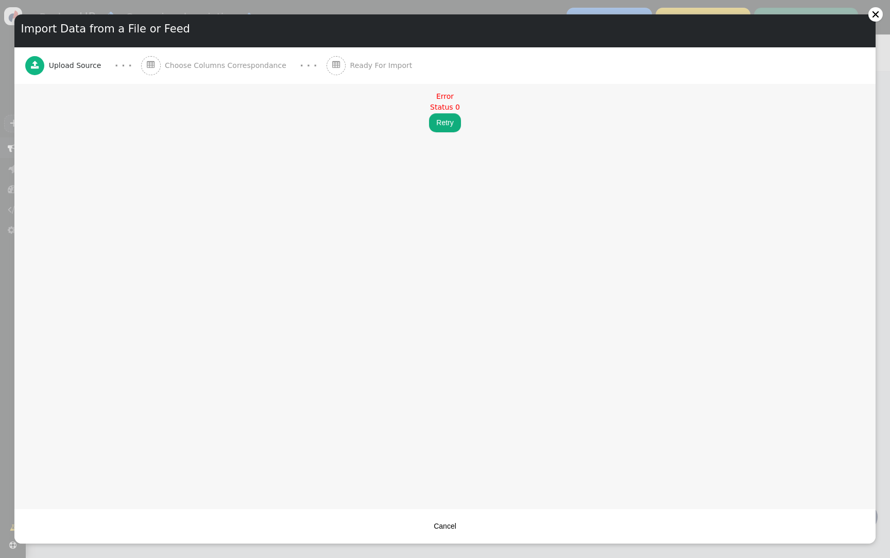
click at [442, 124] on button "Retry" at bounding box center [444, 122] width 31 height 19
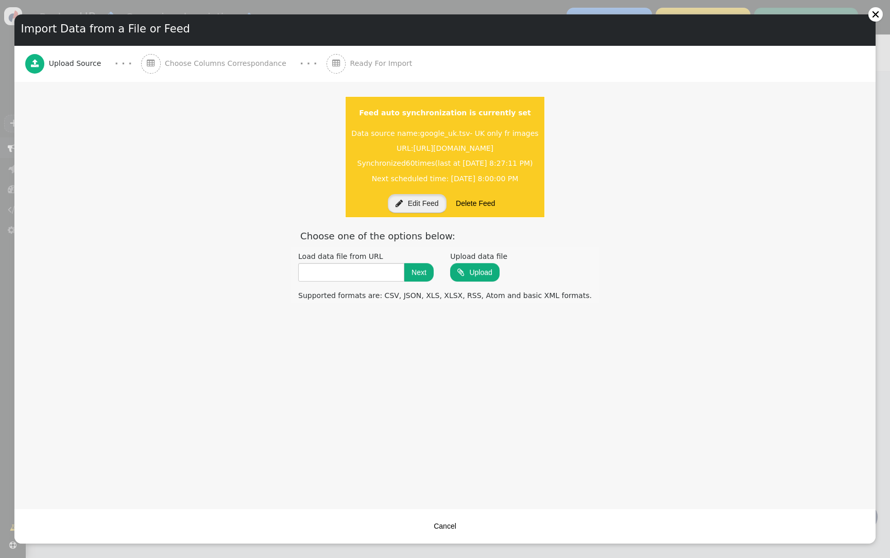
click at [418, 198] on button " Edit Feed" at bounding box center [417, 203] width 59 height 19
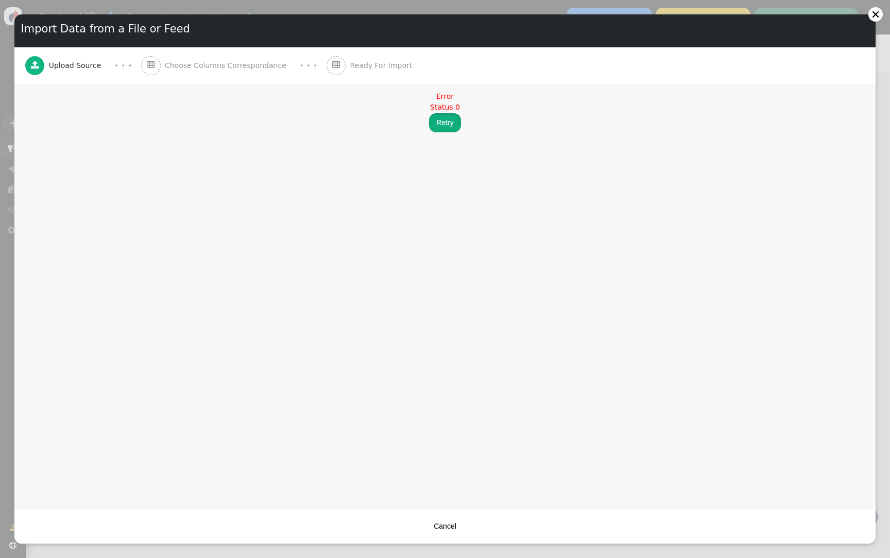
click at [432, 131] on button "Retry" at bounding box center [444, 122] width 31 height 19
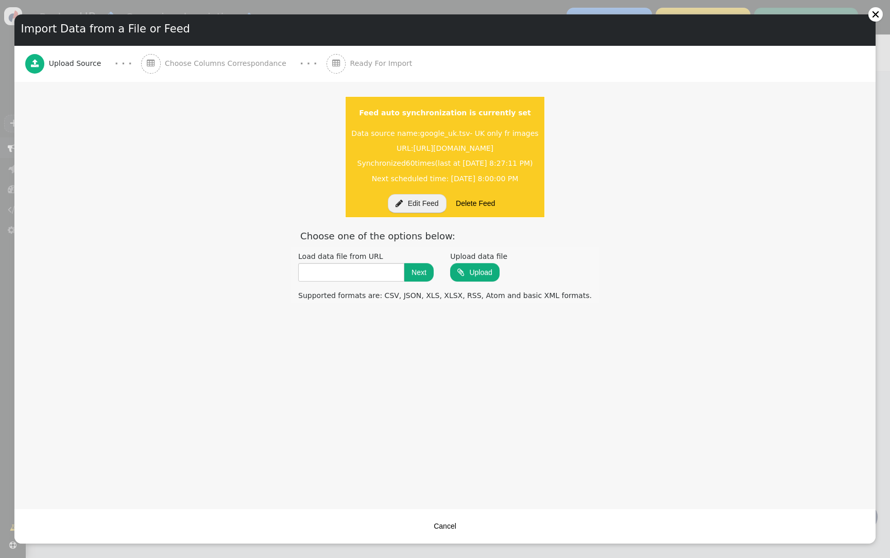
click at [420, 195] on button " Edit Feed" at bounding box center [417, 203] width 59 height 19
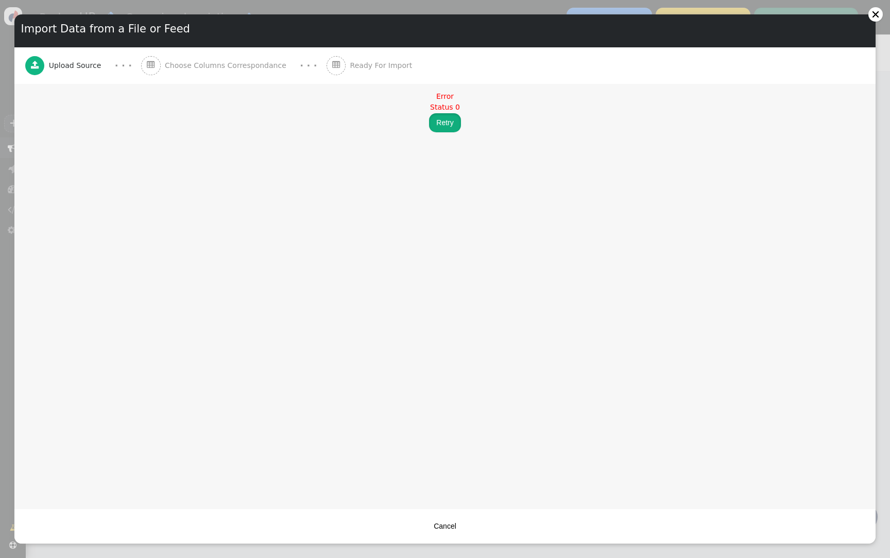
click at [434, 129] on button "Retry" at bounding box center [444, 122] width 31 height 19
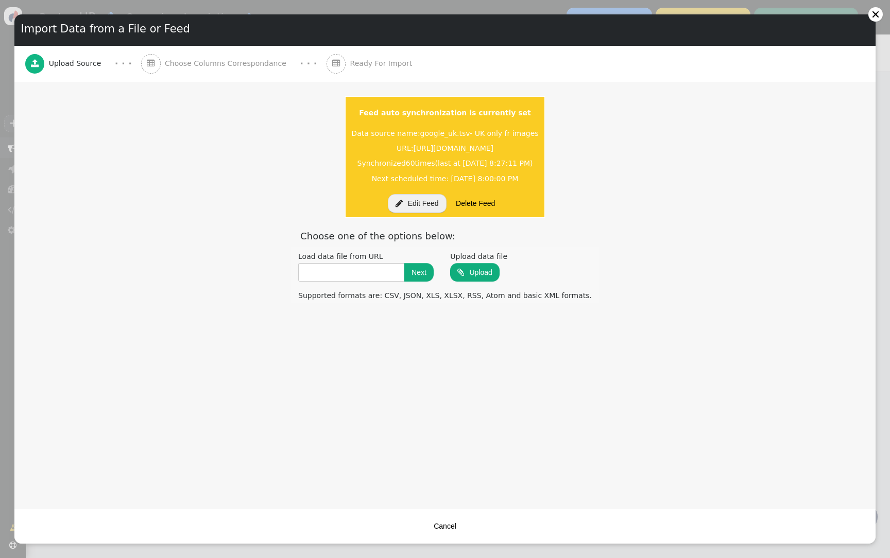
click at [432, 195] on button " Edit Feed" at bounding box center [417, 203] width 59 height 19
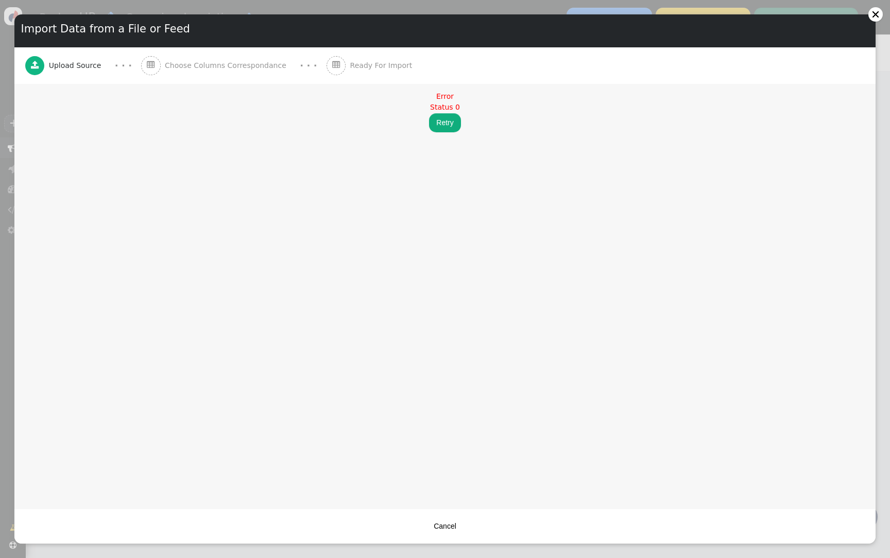
click at [446, 112] on div "Error Status 0 Retry" at bounding box center [444, 112] width 861 height 56
